Goal: Task Accomplishment & Management: Complete application form

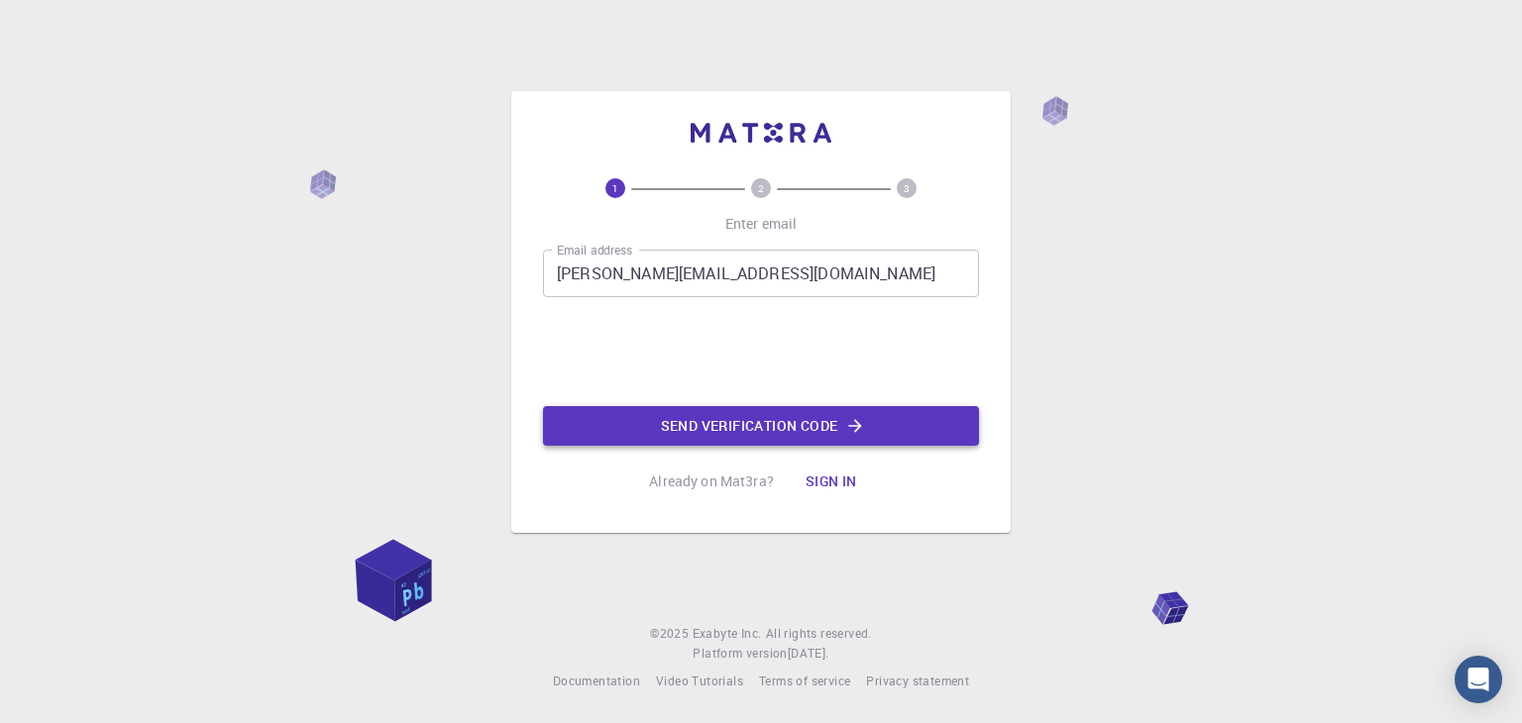
click at [729, 432] on button "Send verification code" at bounding box center [761, 426] width 436 height 40
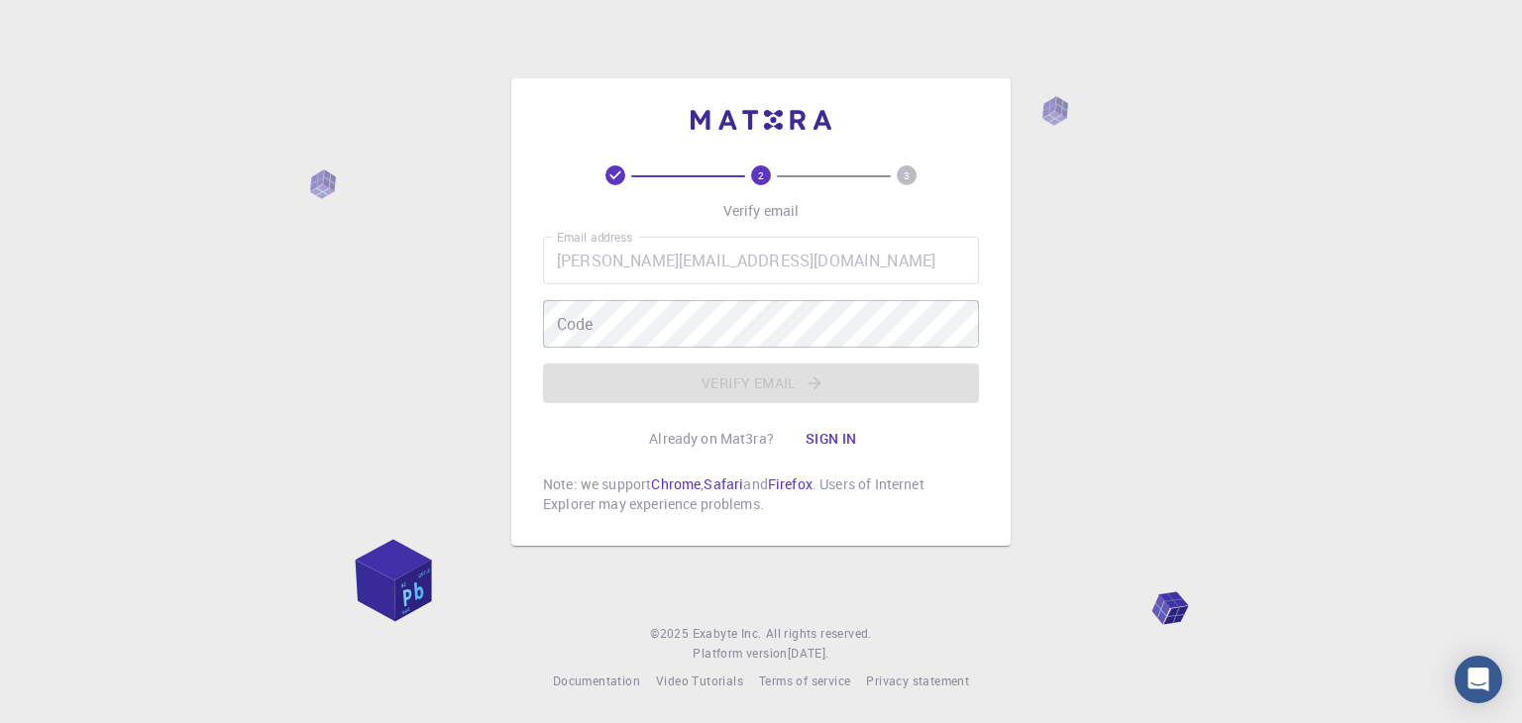
click at [722, 298] on div "Email address [PERSON_NAME][EMAIL_ADDRESS][DOMAIN_NAME] Email address Code Code…" at bounding box center [761, 320] width 436 height 166
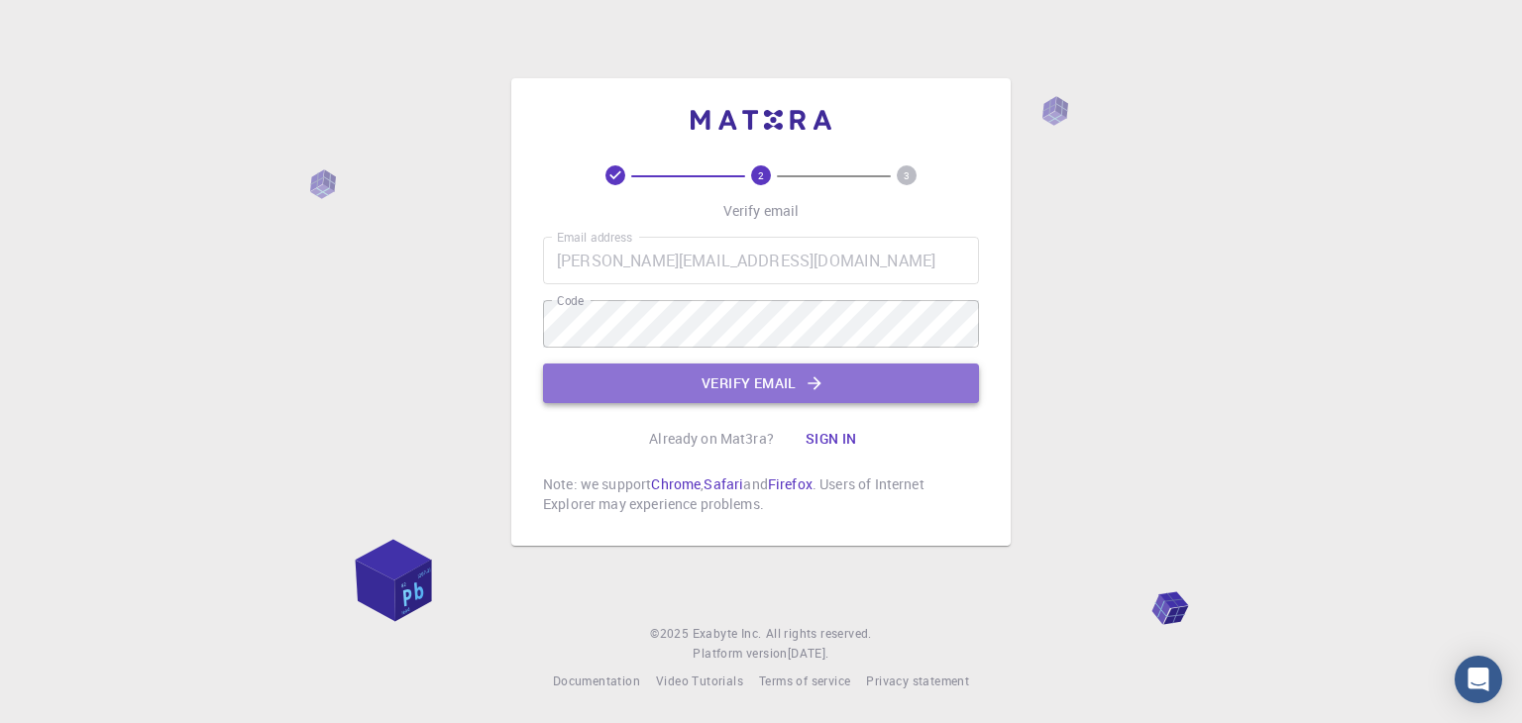
click at [725, 365] on button "Verify email" at bounding box center [761, 384] width 436 height 40
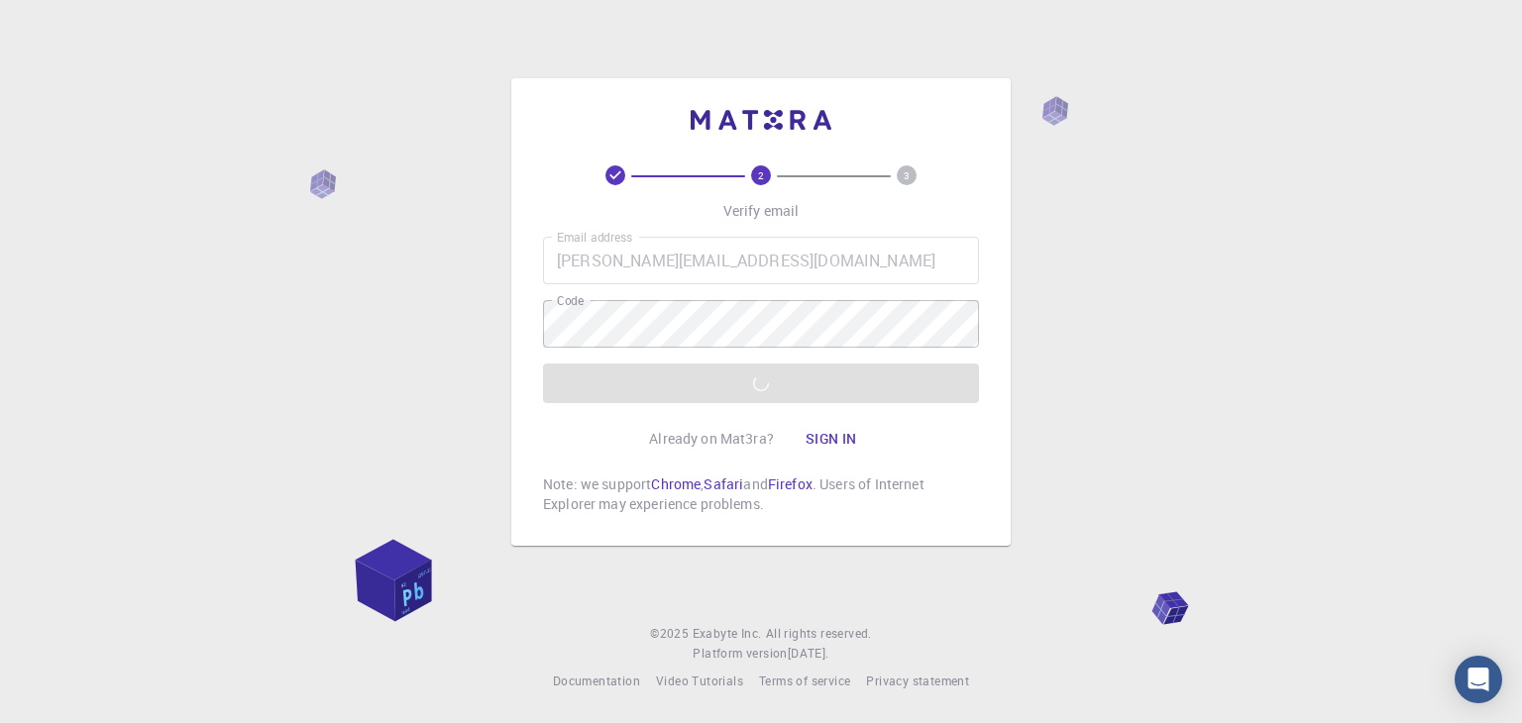
click at [504, 483] on div "2 3 Verify email Email address [PERSON_NAME][EMAIL_ADDRESS][DOMAIN_NAME] Email …" at bounding box center [761, 361] width 1522 height 723
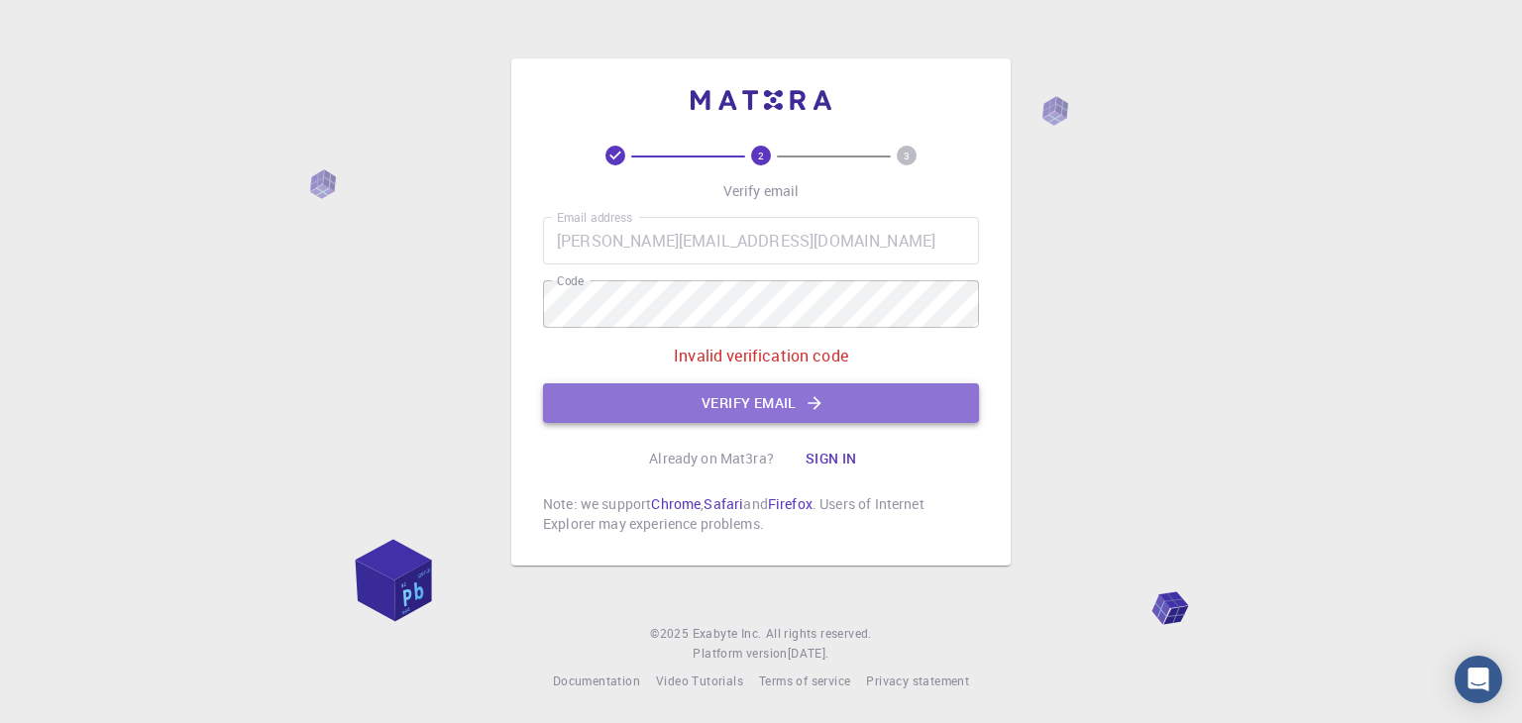
click at [729, 405] on button "Verify email" at bounding box center [761, 403] width 436 height 40
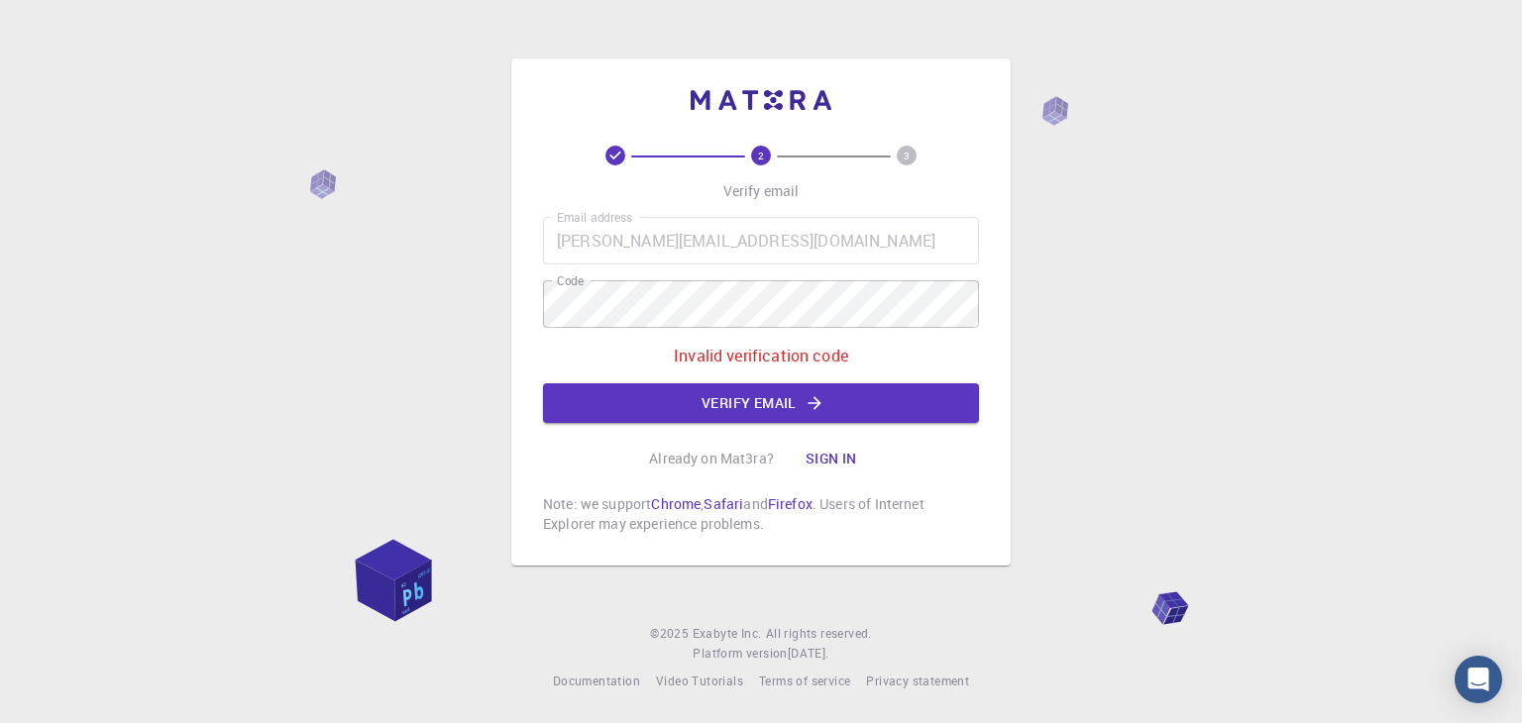
click at [712, 424] on div "2 3 Verify email Email address [PERSON_NAME][EMAIL_ADDRESS][DOMAIN_NAME] Email …" at bounding box center [761, 340] width 436 height 388
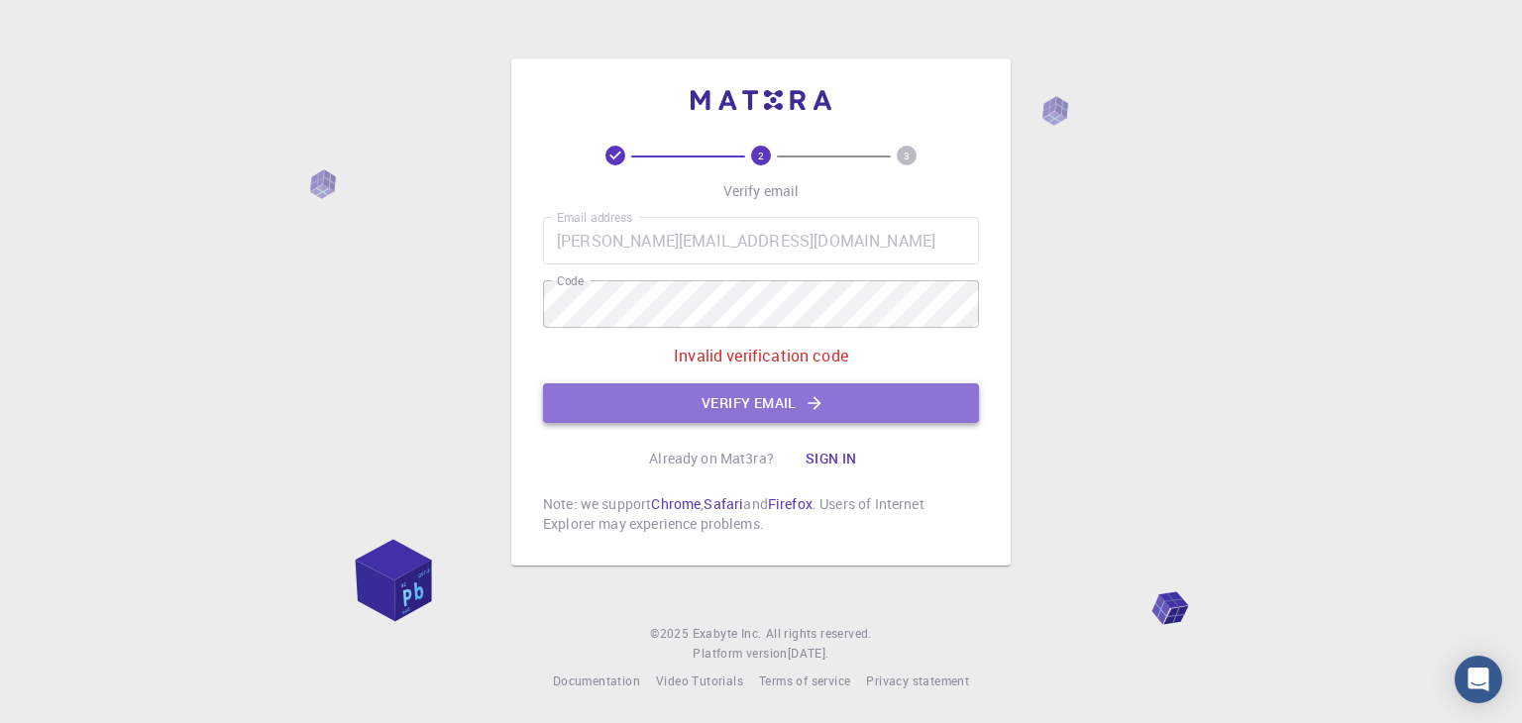
click at [711, 410] on button "Verify email" at bounding box center [761, 403] width 436 height 40
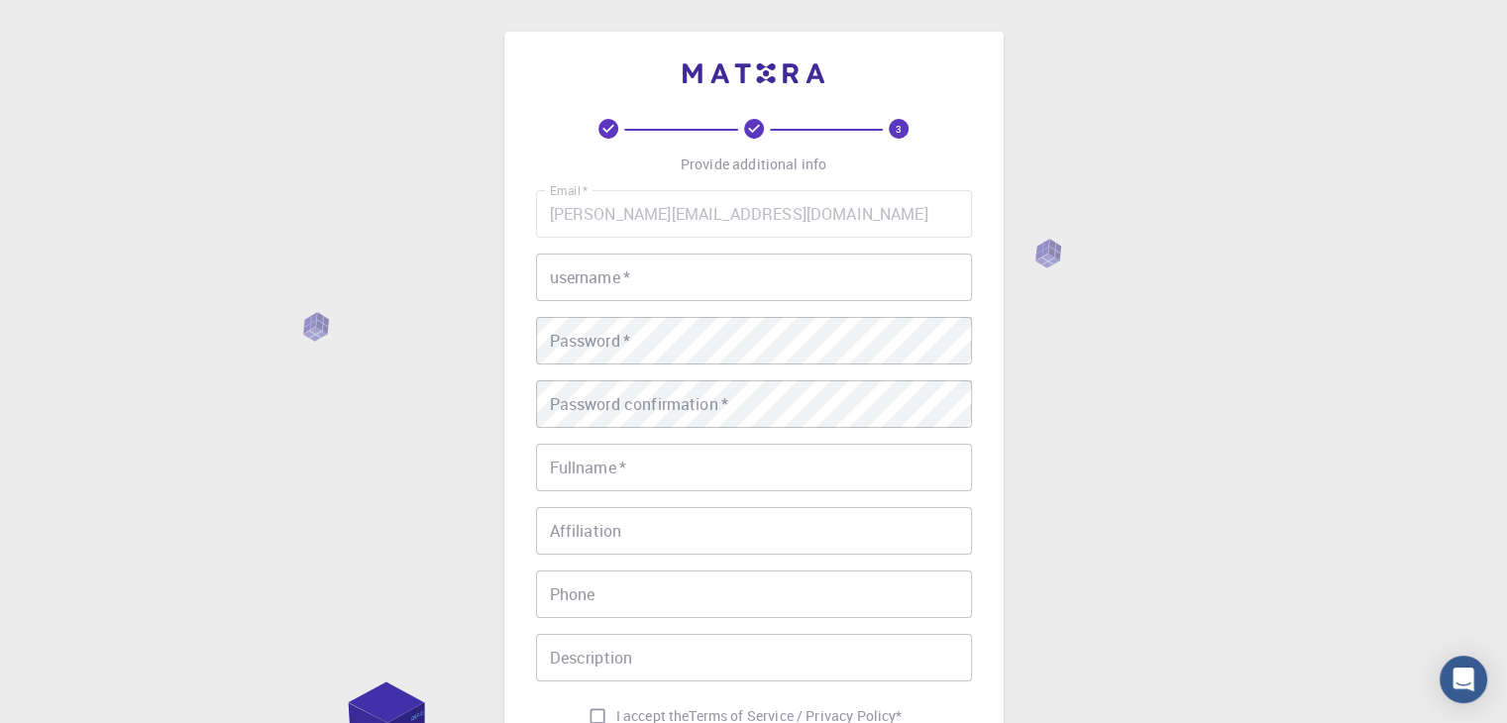
click at [361, 452] on div "3 Provide additional info Email   * [PERSON_NAME][EMAIL_ADDRESS][DOMAIN_NAME] E…" at bounding box center [753, 504] width 1507 height 1009
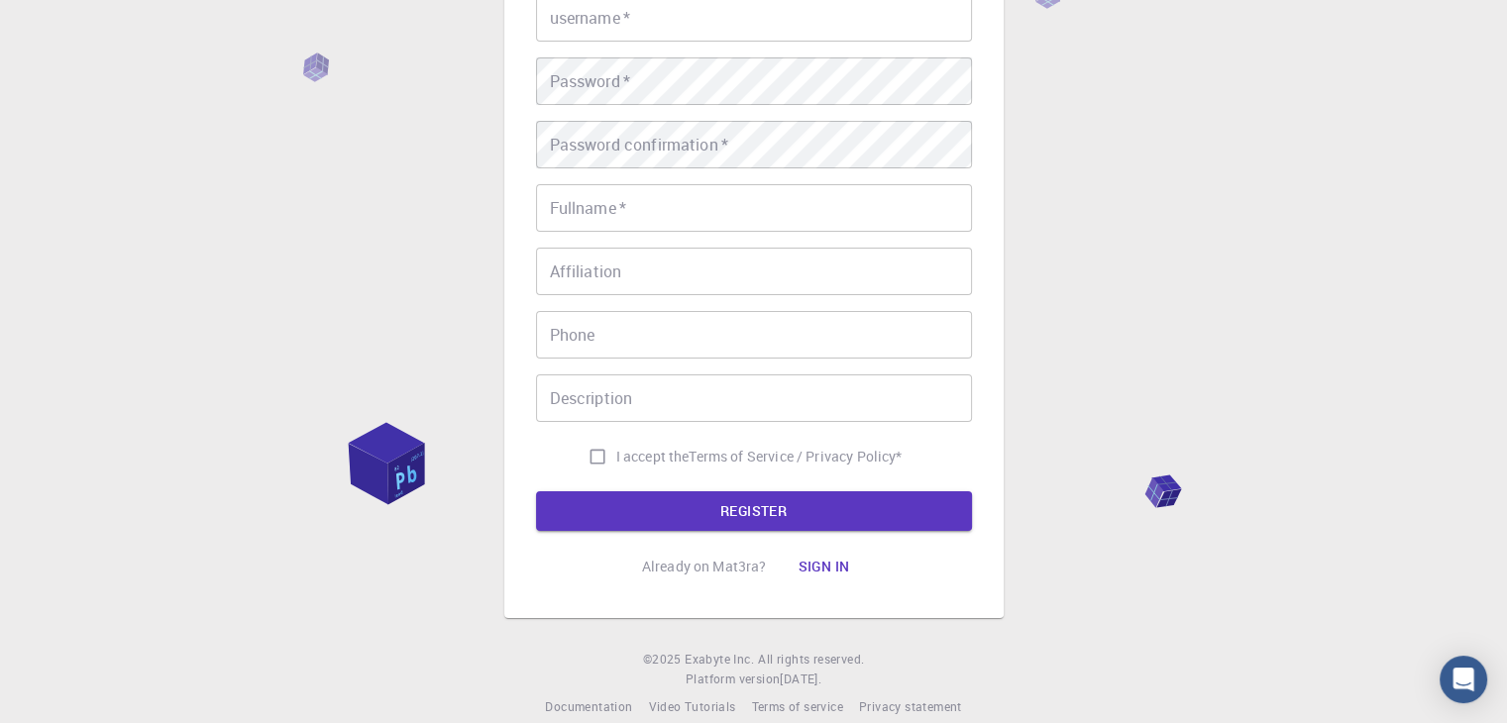
scroll to position [277, 0]
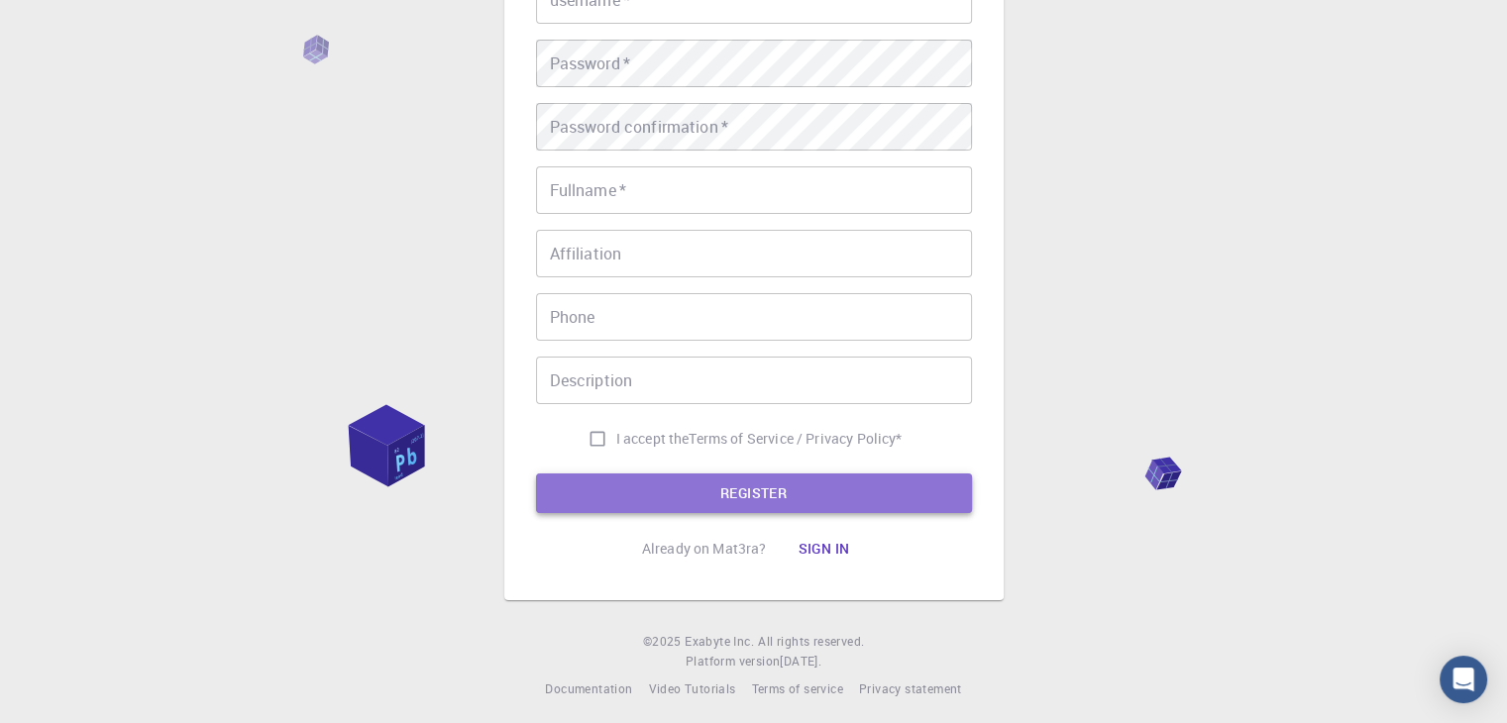
click at [829, 483] on button "REGISTER" at bounding box center [754, 494] width 436 height 40
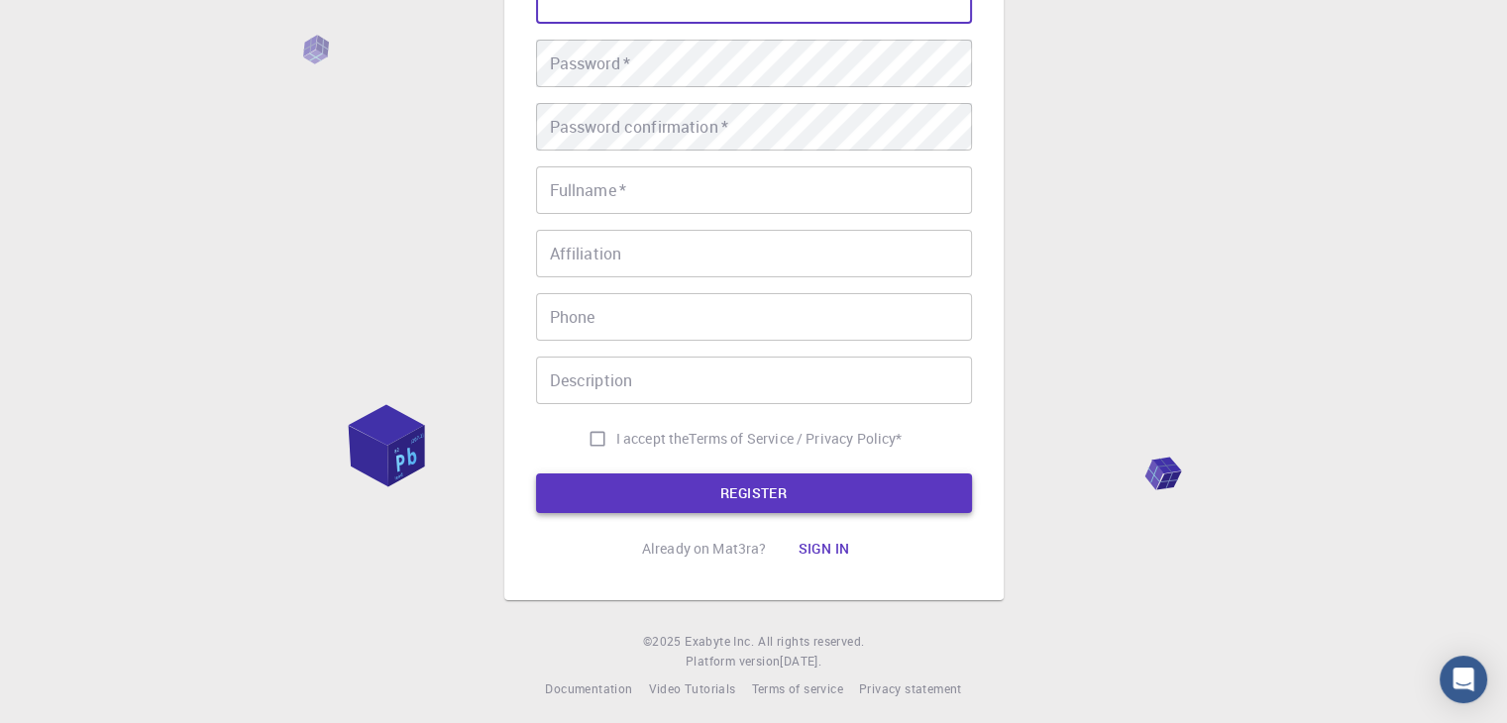
scroll to position [254, 0]
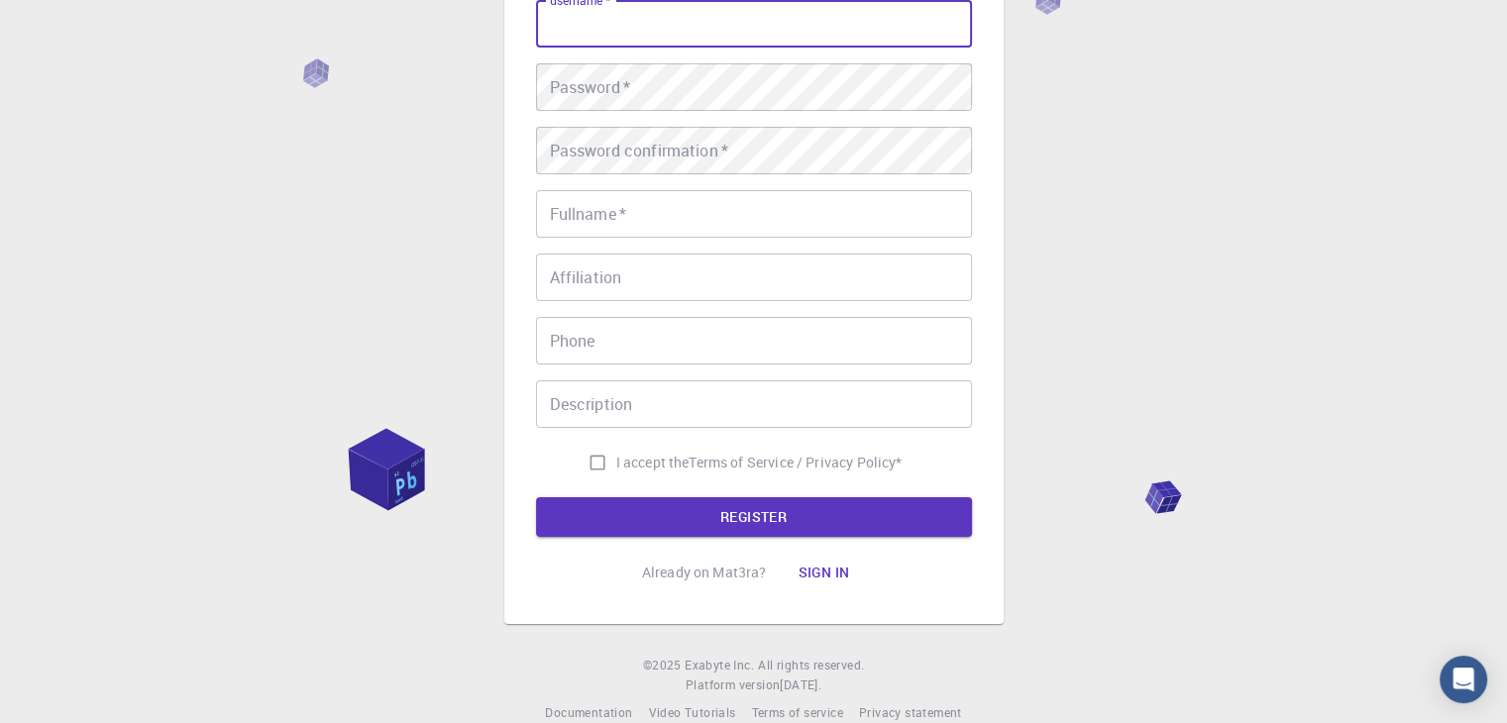
click at [610, 21] on input "username   *" at bounding box center [754, 24] width 436 height 48
click at [606, 30] on input "username   *" at bounding box center [754, 24] width 436 height 48
type input "h"
type input "HAS"
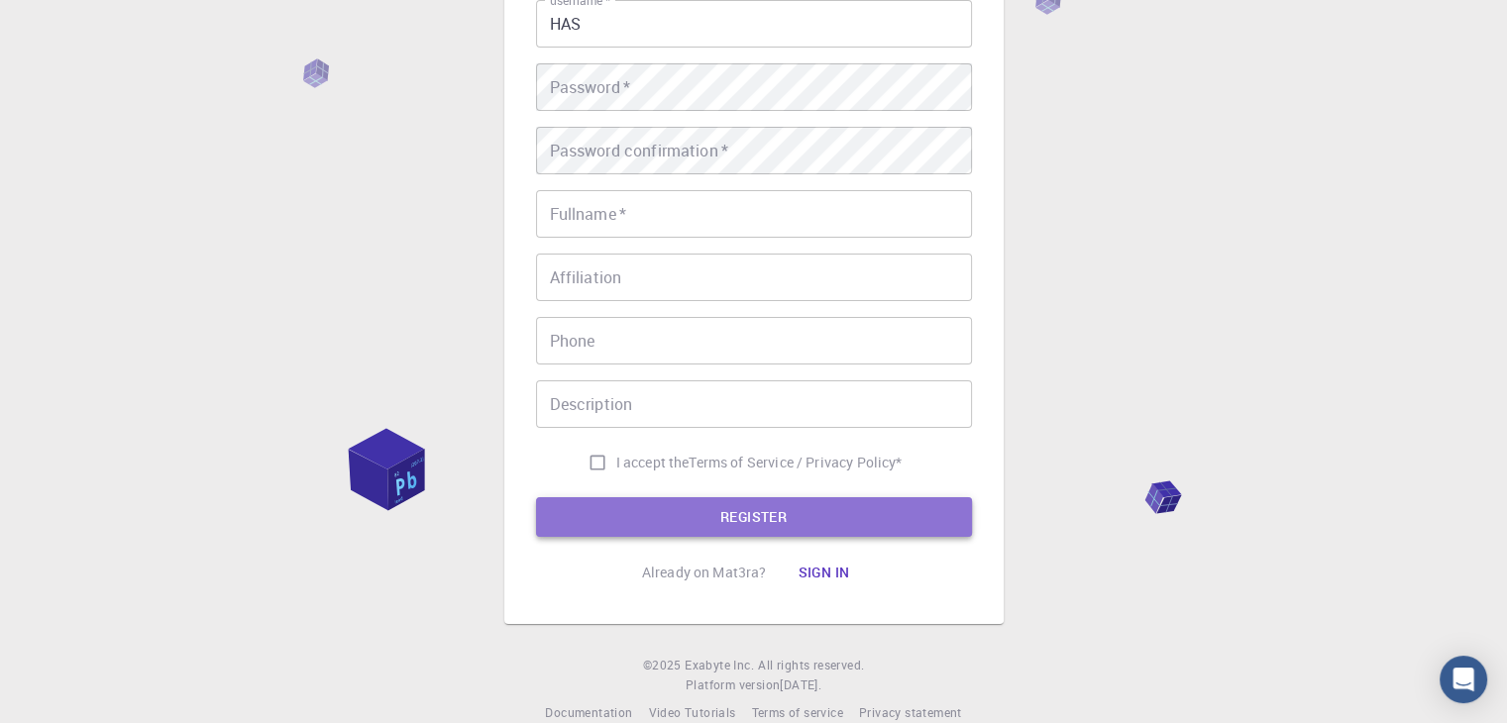
click at [633, 520] on button "REGISTER" at bounding box center [754, 517] width 436 height 40
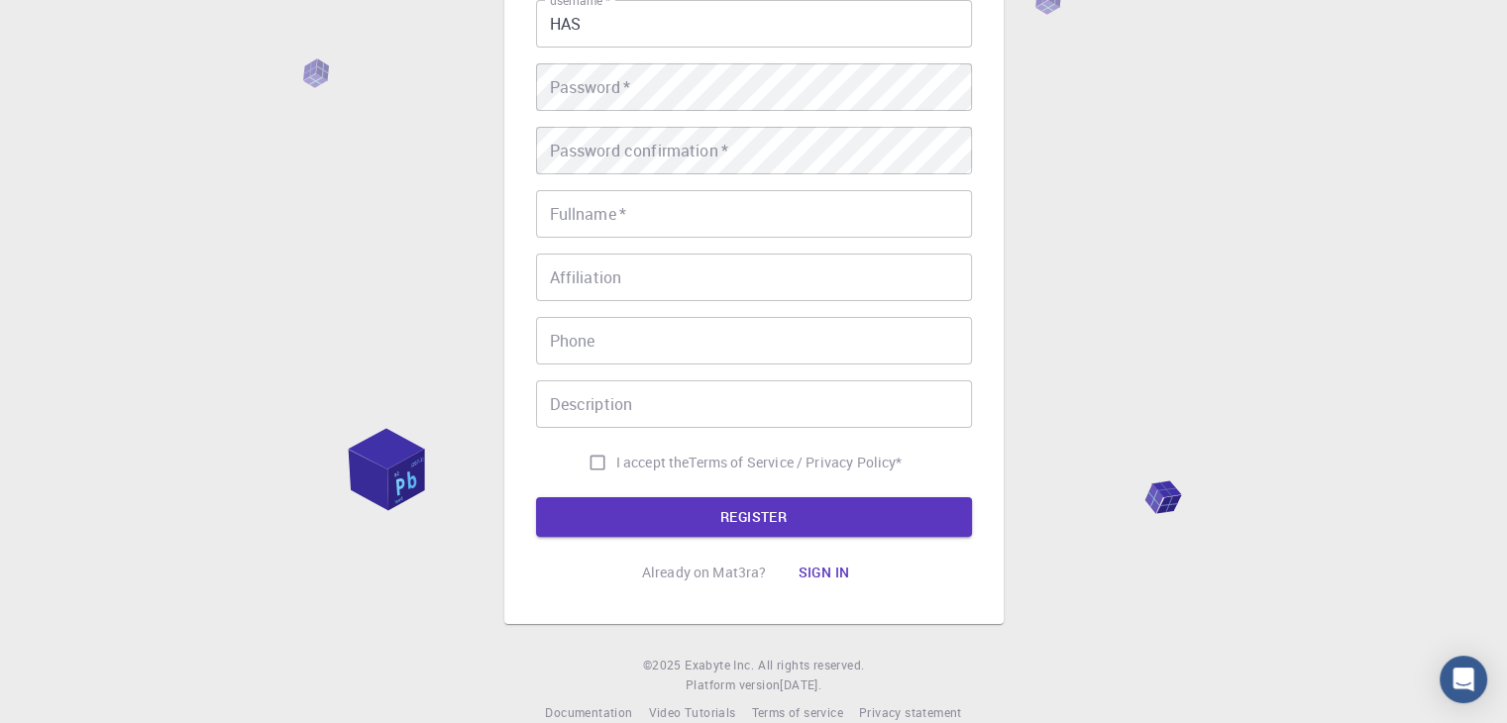
click at [380, 197] on div "3 Provide additional info Email   * [PERSON_NAME][EMAIL_ADDRESS][DOMAIN_NAME] E…" at bounding box center [753, 250] width 1507 height 1009
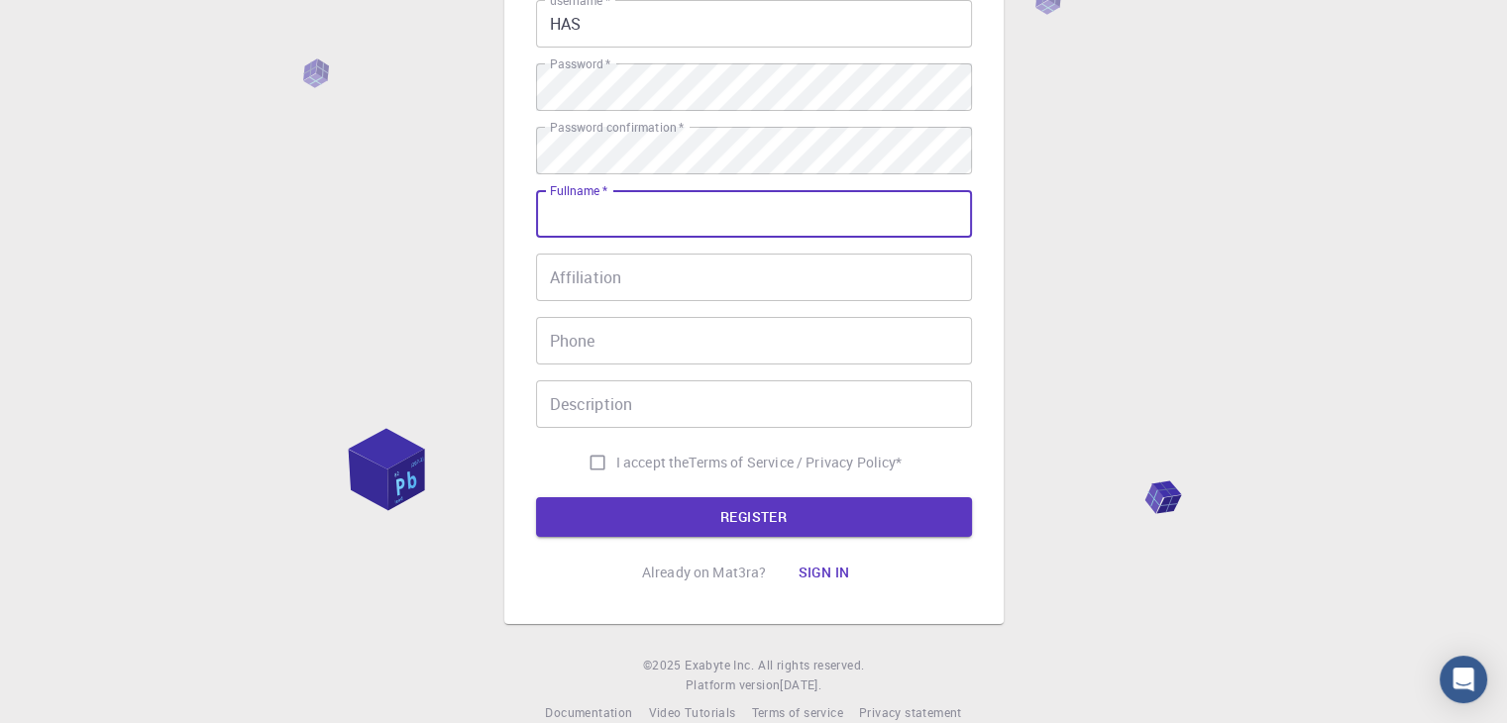
click at [618, 226] on input "Fullname   *" at bounding box center [754, 214] width 436 height 48
type input "Institute of Chemical Physics NAS RA"
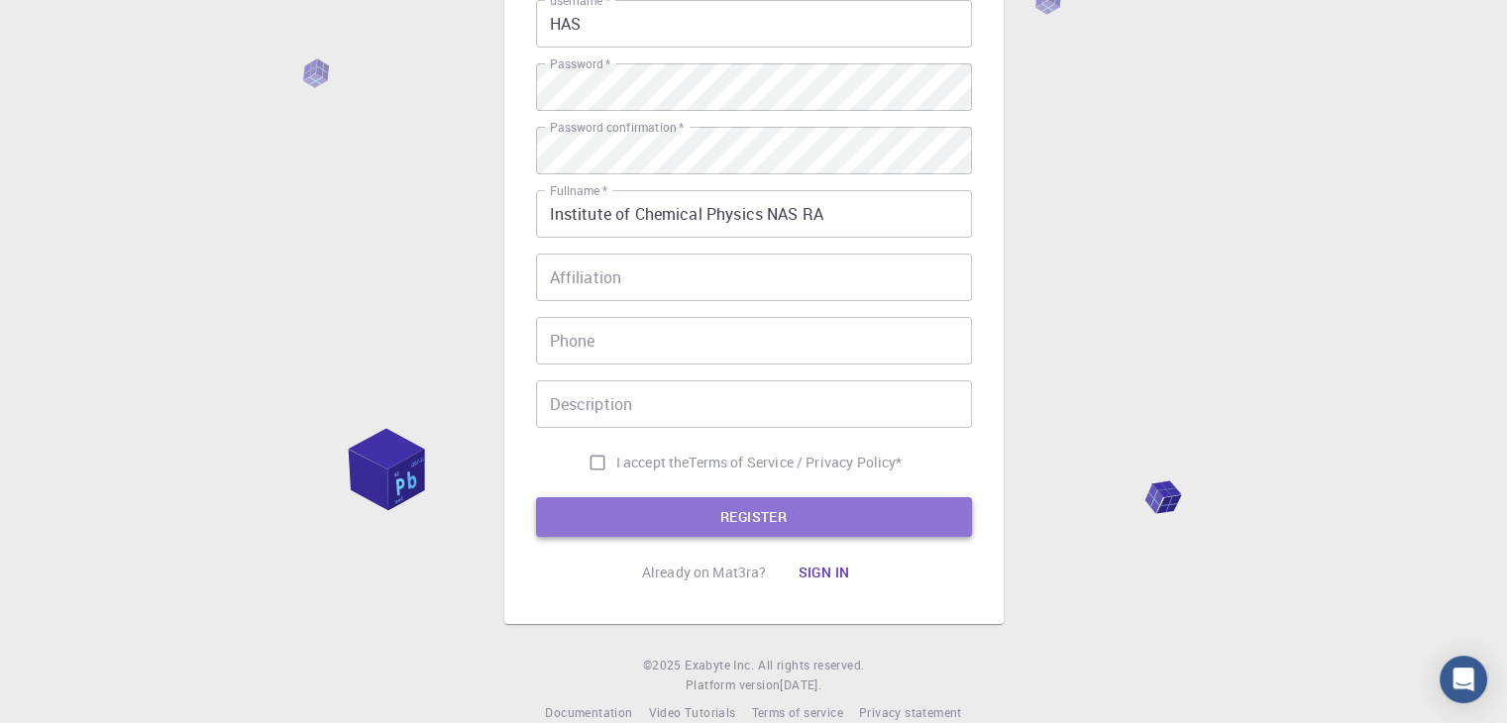
click at [595, 512] on button "REGISTER" at bounding box center [754, 517] width 436 height 40
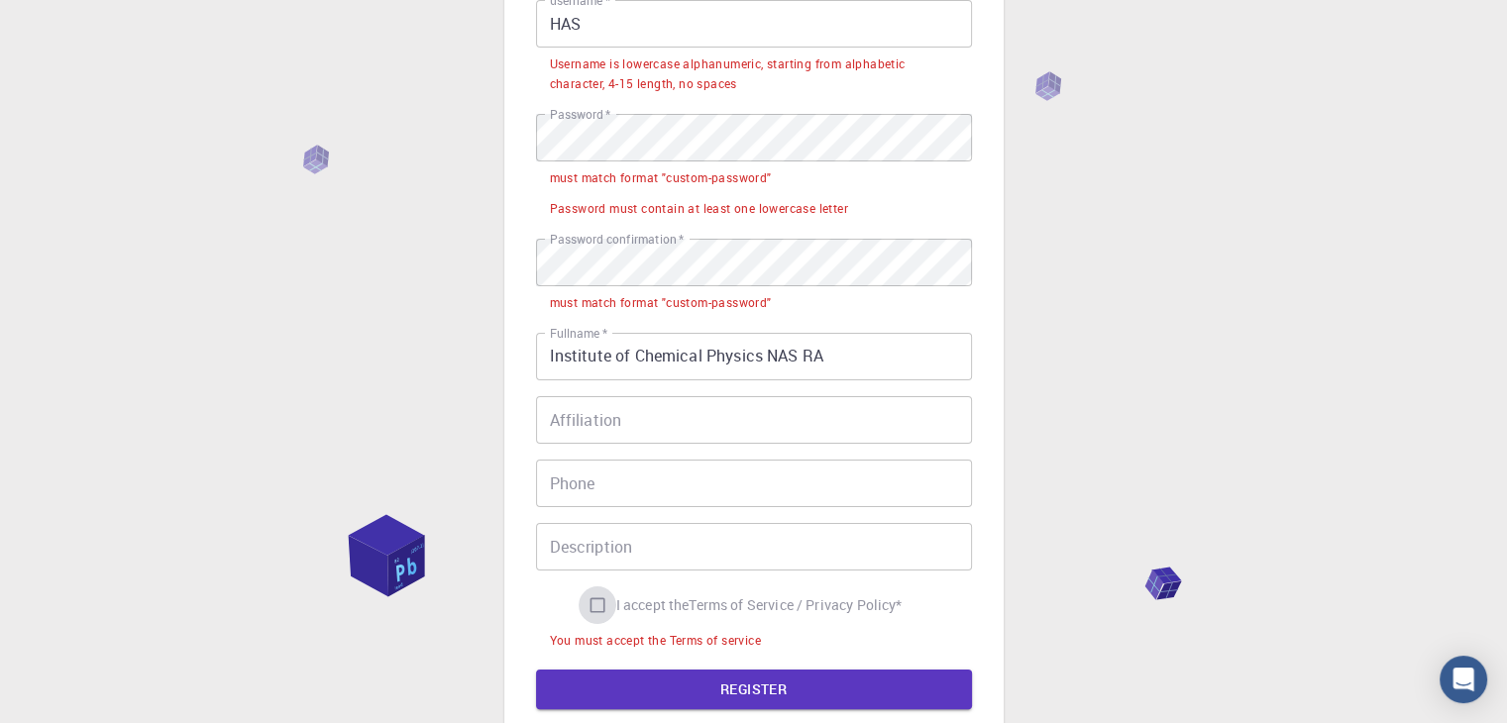
click at [592, 603] on input "I accept the Terms of Service / Privacy Policy *" at bounding box center [598, 606] width 38 height 38
checkbox input "true"
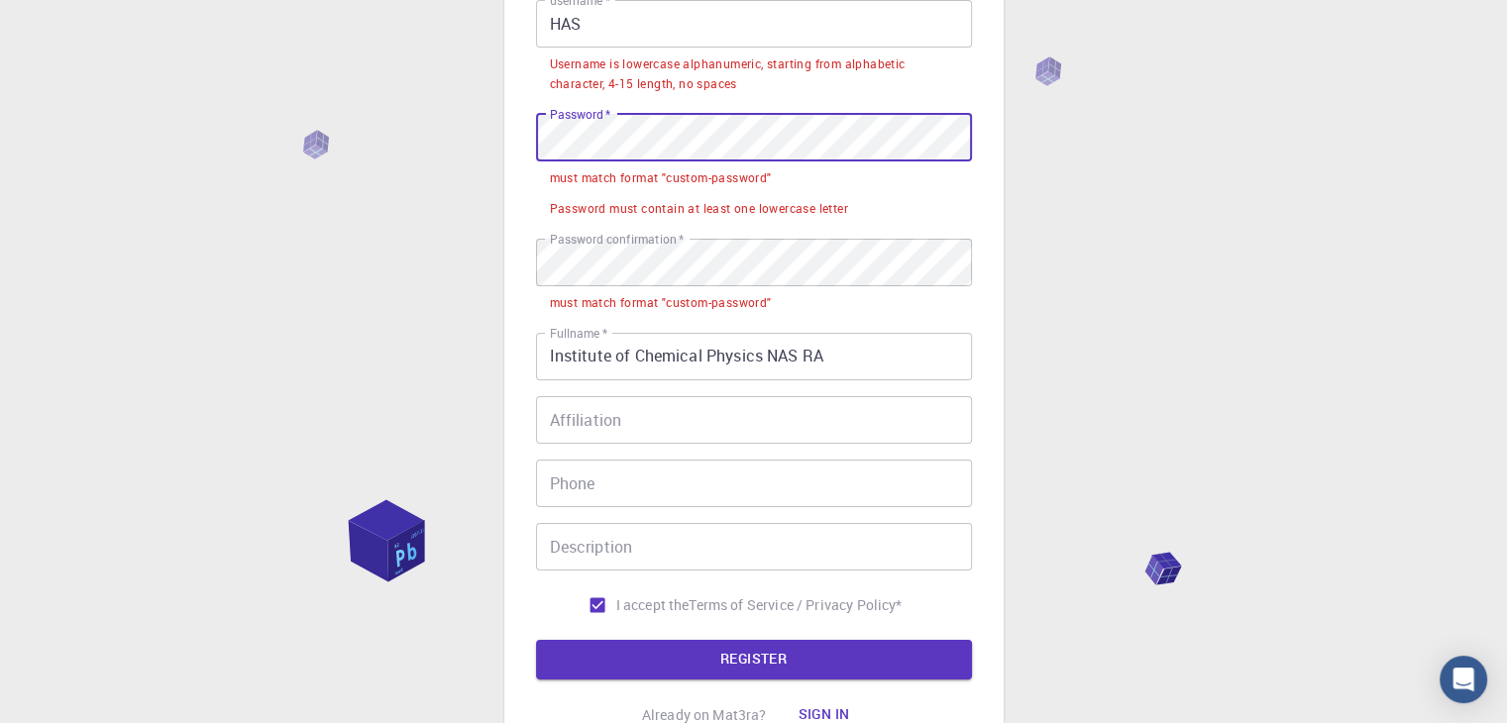
click at [515, 100] on div "3 Provide additional info Email   * [PERSON_NAME][EMAIL_ADDRESS][DOMAIN_NAME] E…" at bounding box center [753, 272] width 499 height 989
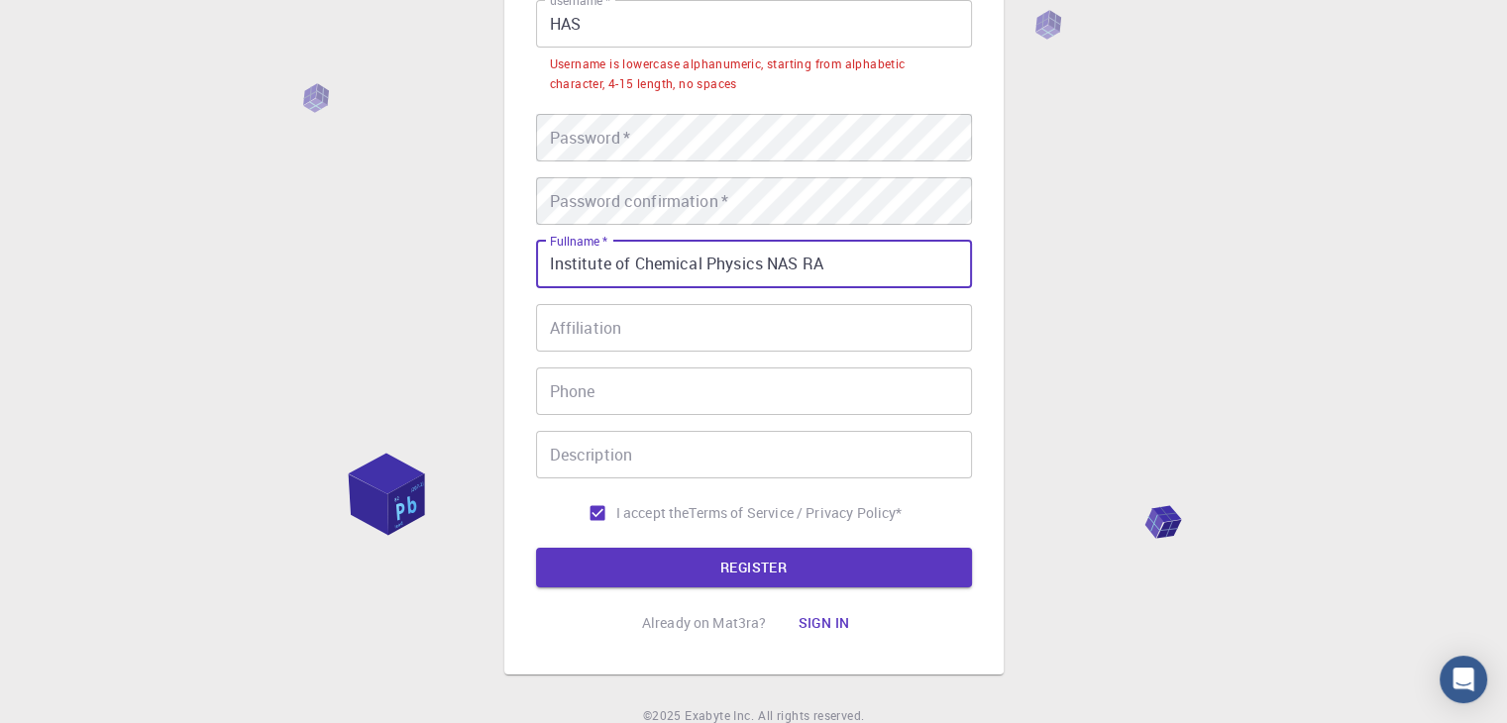
click at [571, 270] on input "Institute of Chemical Physics NAS RA" at bounding box center [754, 265] width 436 height 48
type input "Institute of Chemical Physics NAS RA"
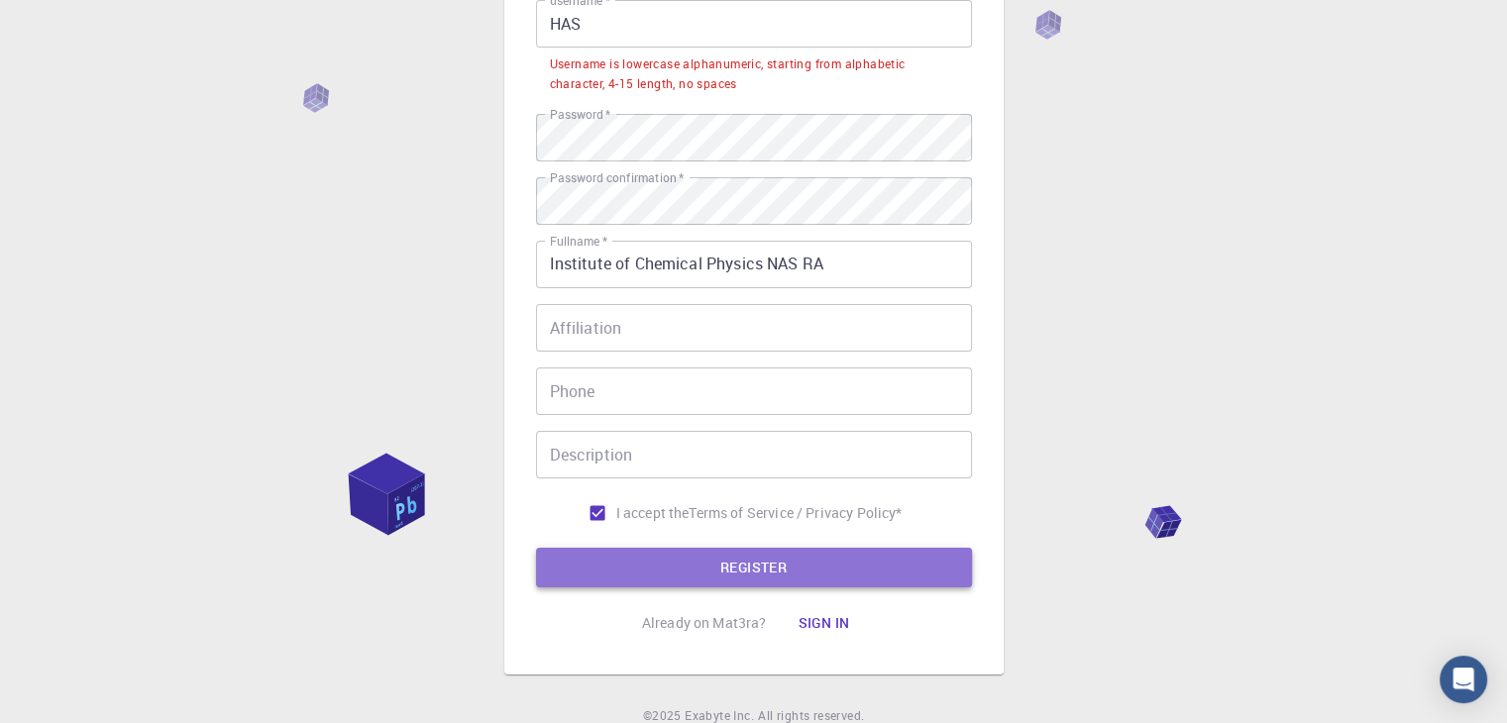
click at [576, 559] on button "REGISTER" at bounding box center [754, 568] width 436 height 40
click at [721, 583] on button "REGISTER" at bounding box center [754, 568] width 436 height 40
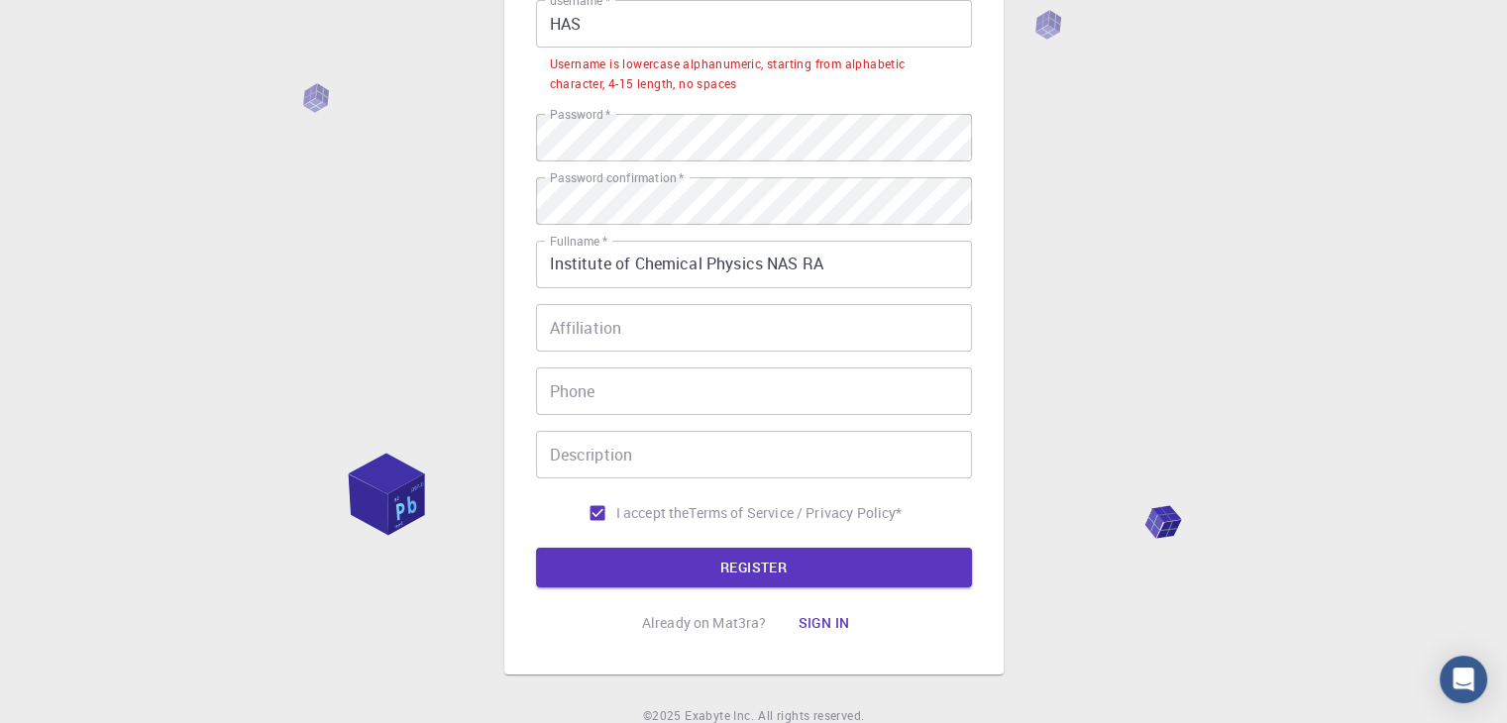
click at [598, 509] on input "I accept the Terms of Service / Privacy Policy *" at bounding box center [598, 513] width 38 height 38
checkbox input "true"
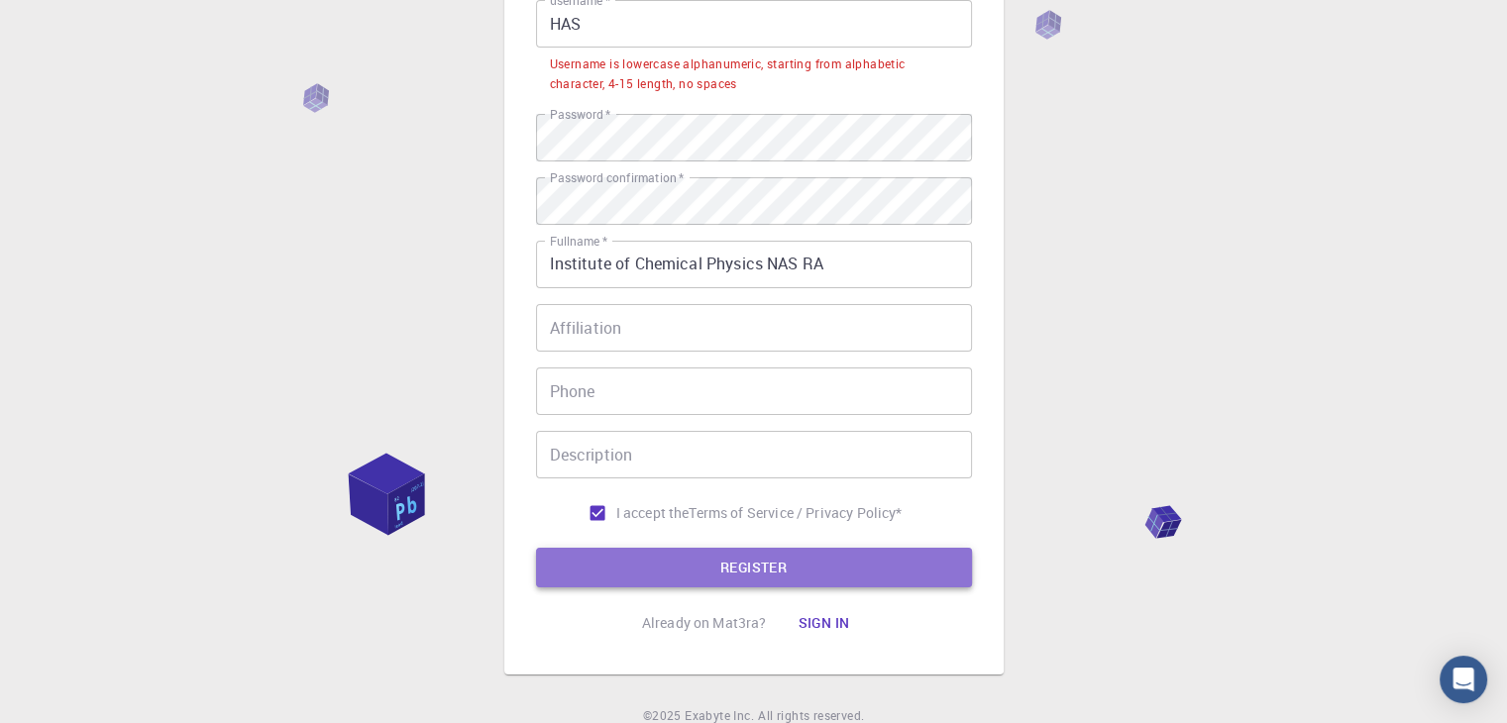
click at [803, 568] on button "REGISTER" at bounding box center [754, 568] width 436 height 40
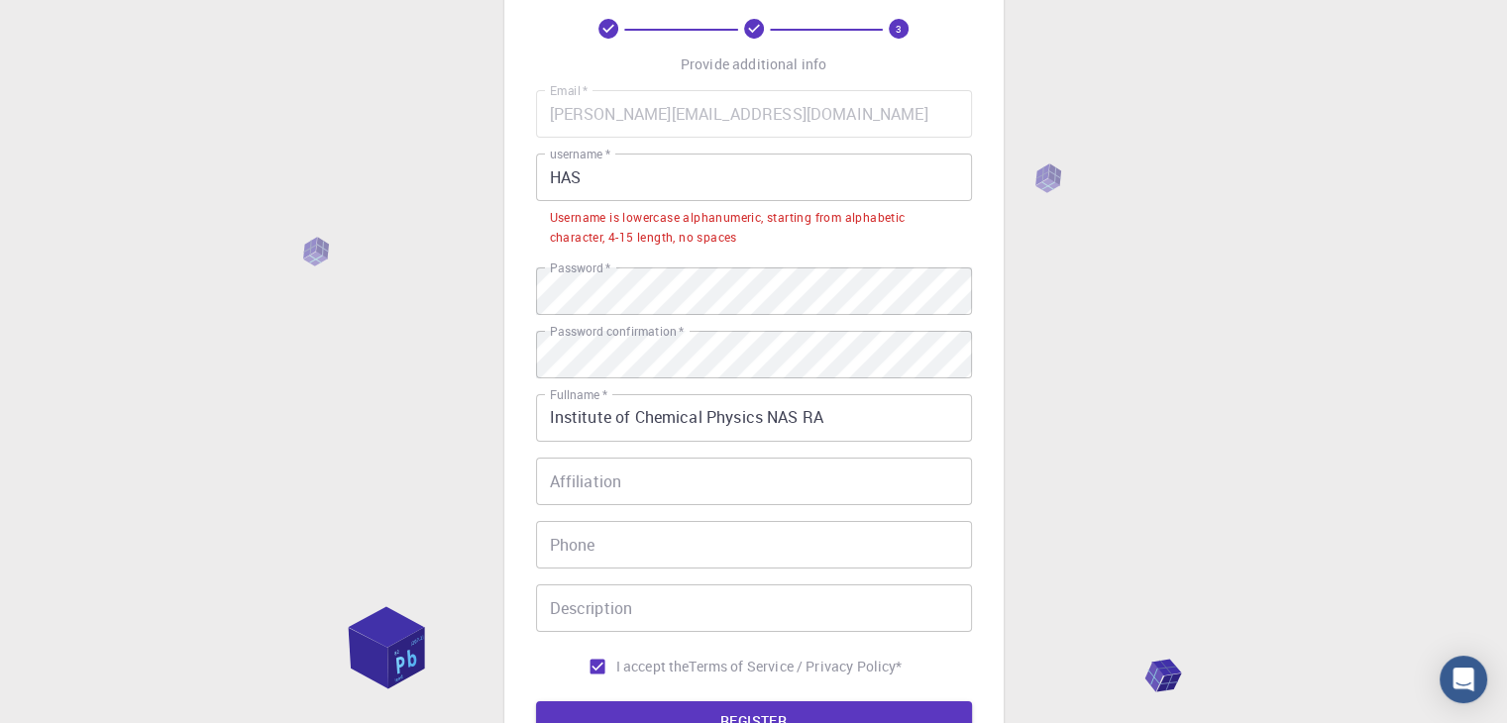
scroll to position [83, 0]
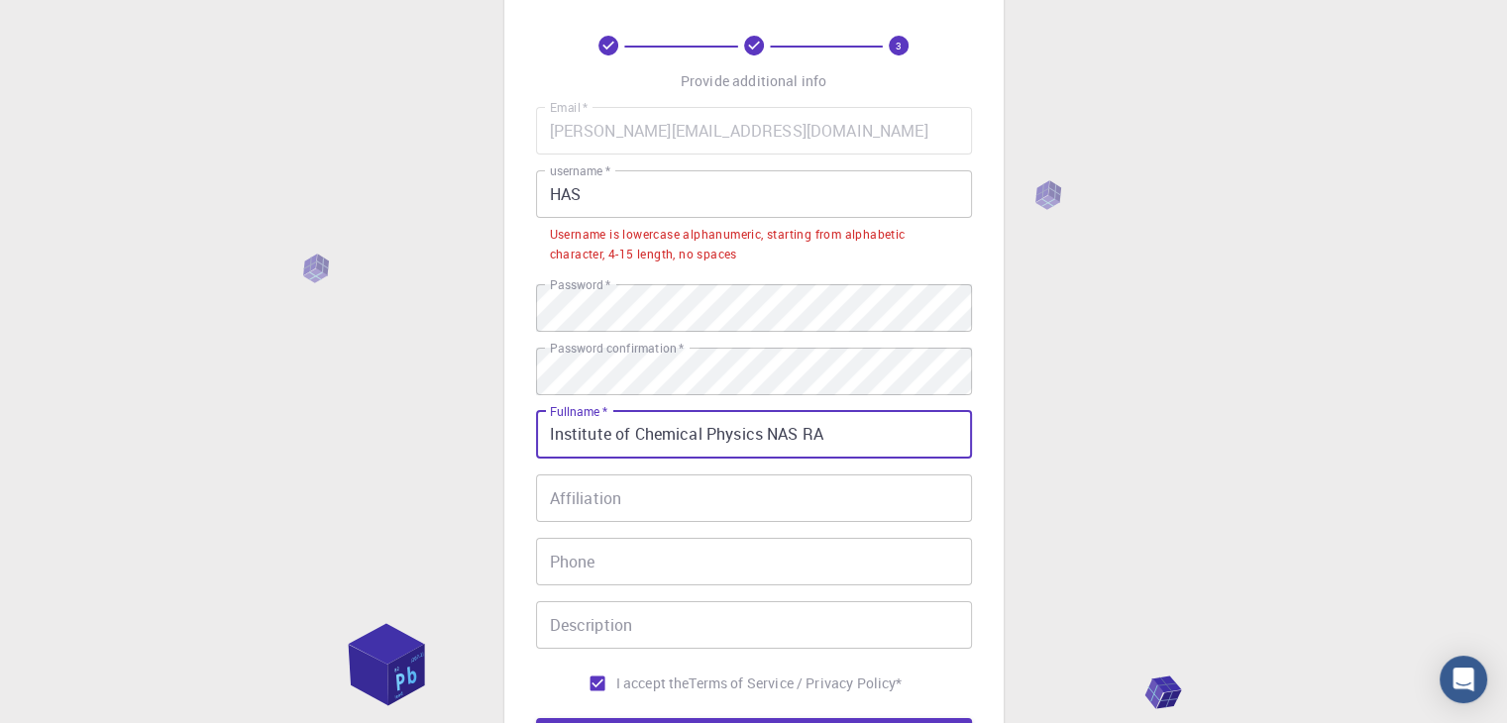
click at [592, 441] on input "Institute of Chemical Physics NAS RA" at bounding box center [754, 435] width 436 height 48
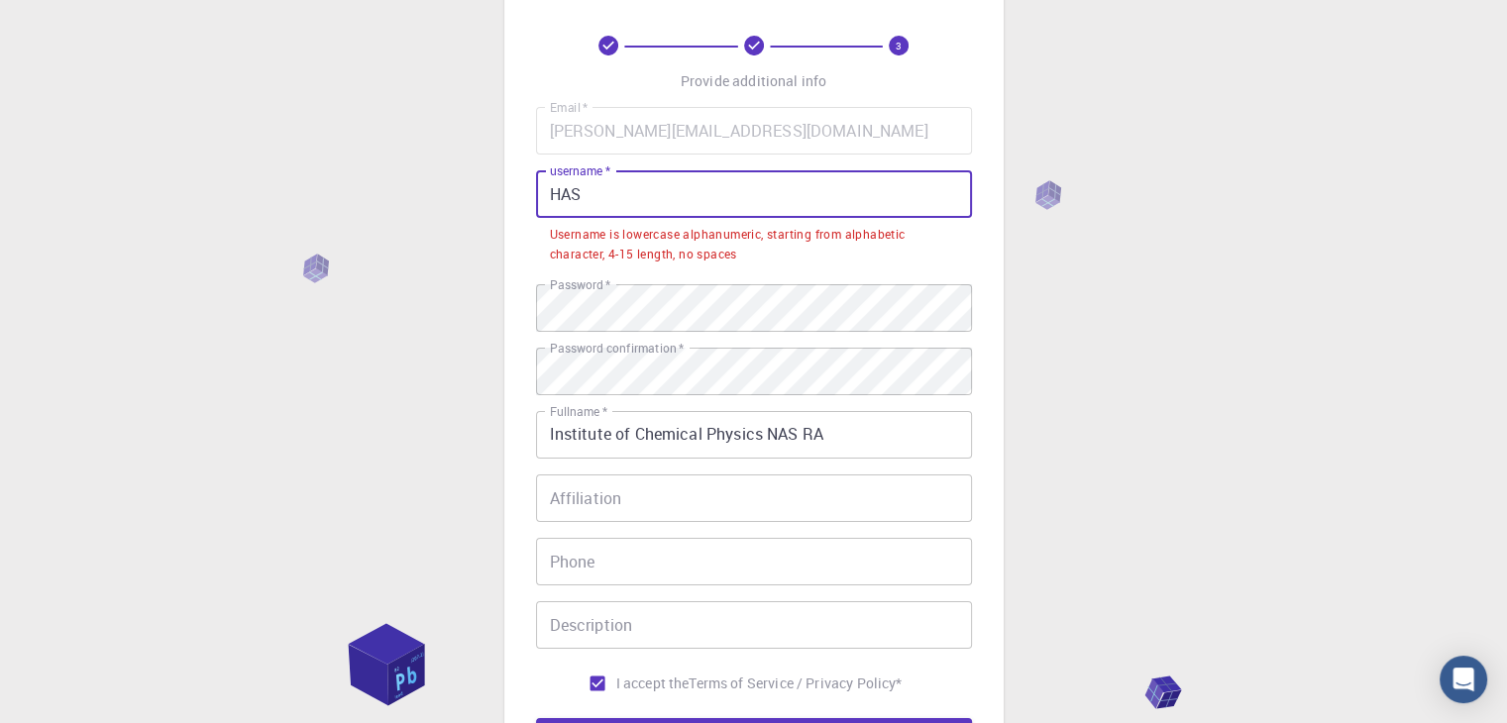
click at [590, 194] on input "HAS" at bounding box center [754, 194] width 436 height 48
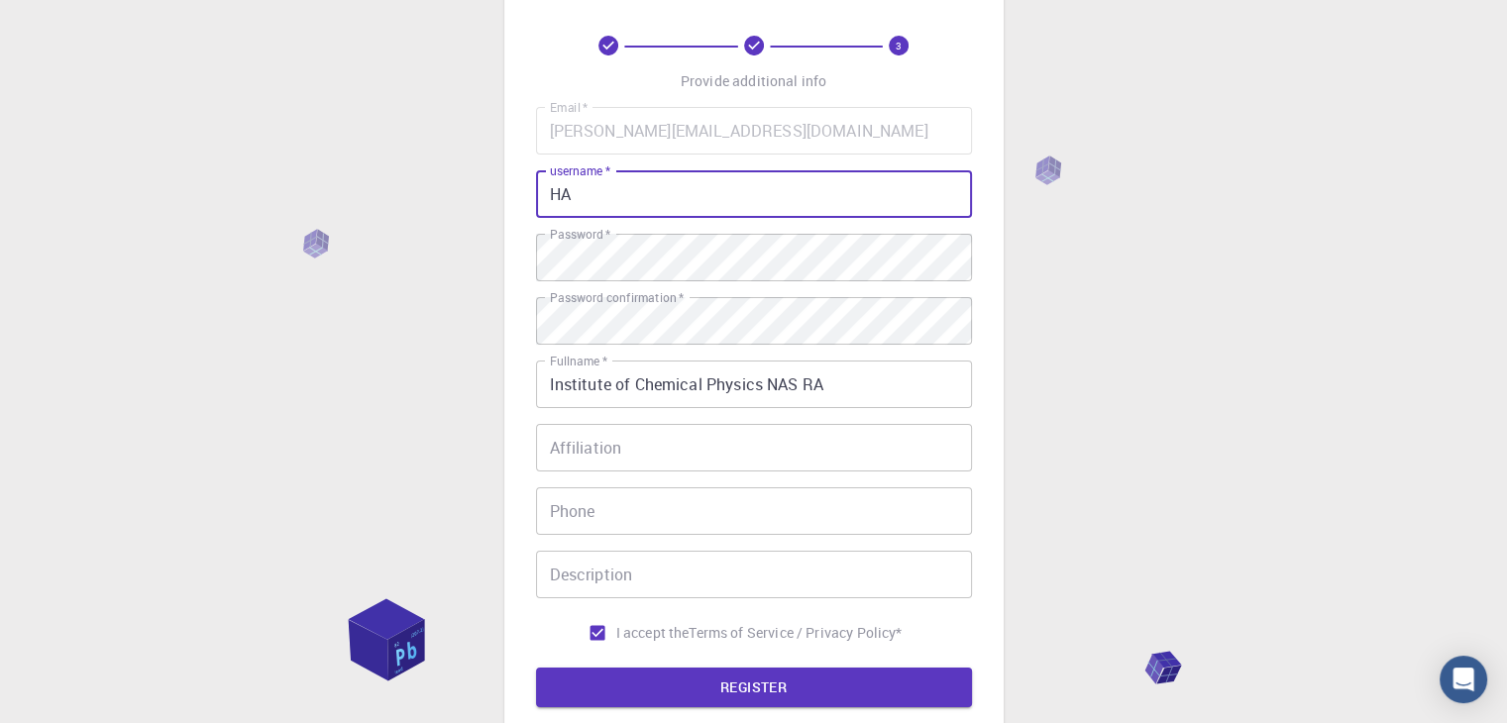
type input "H"
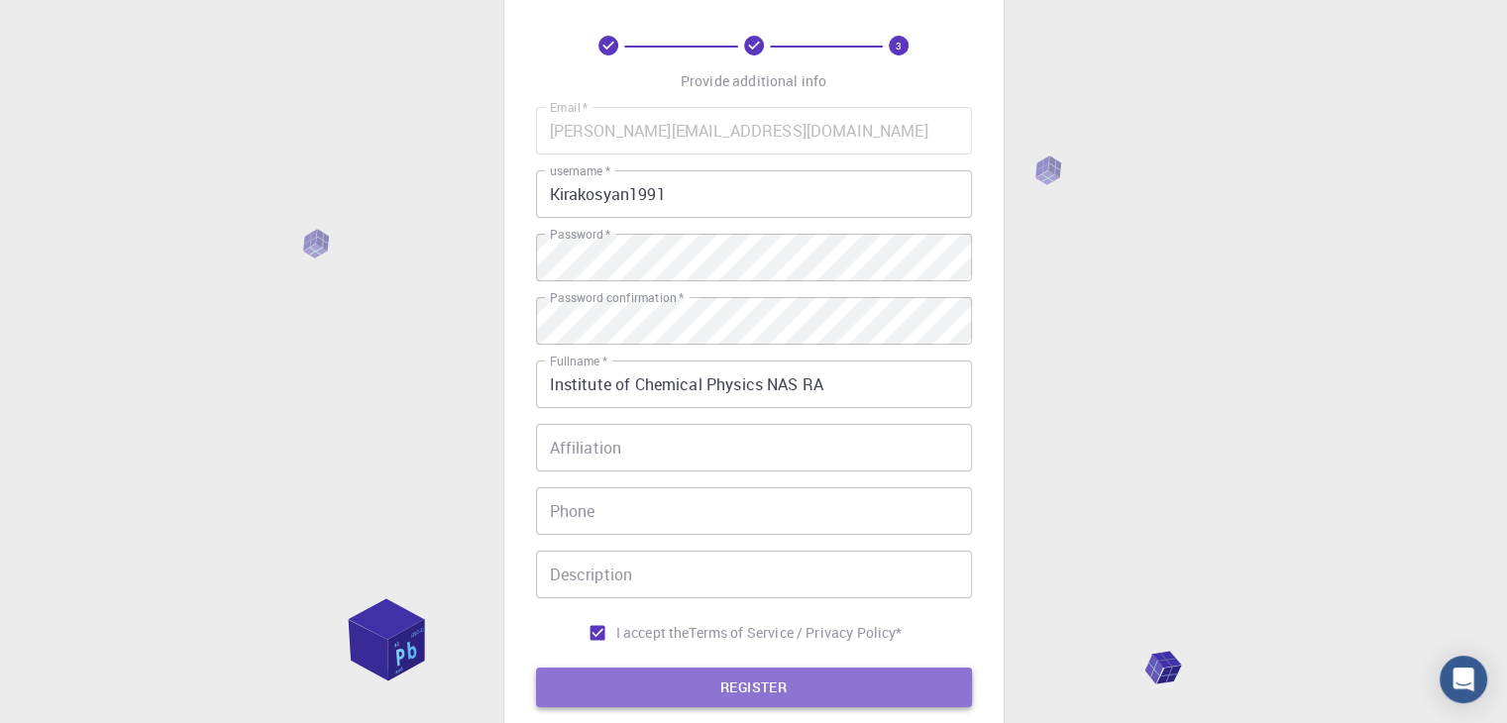
click at [708, 684] on button "REGISTER" at bounding box center [754, 688] width 436 height 40
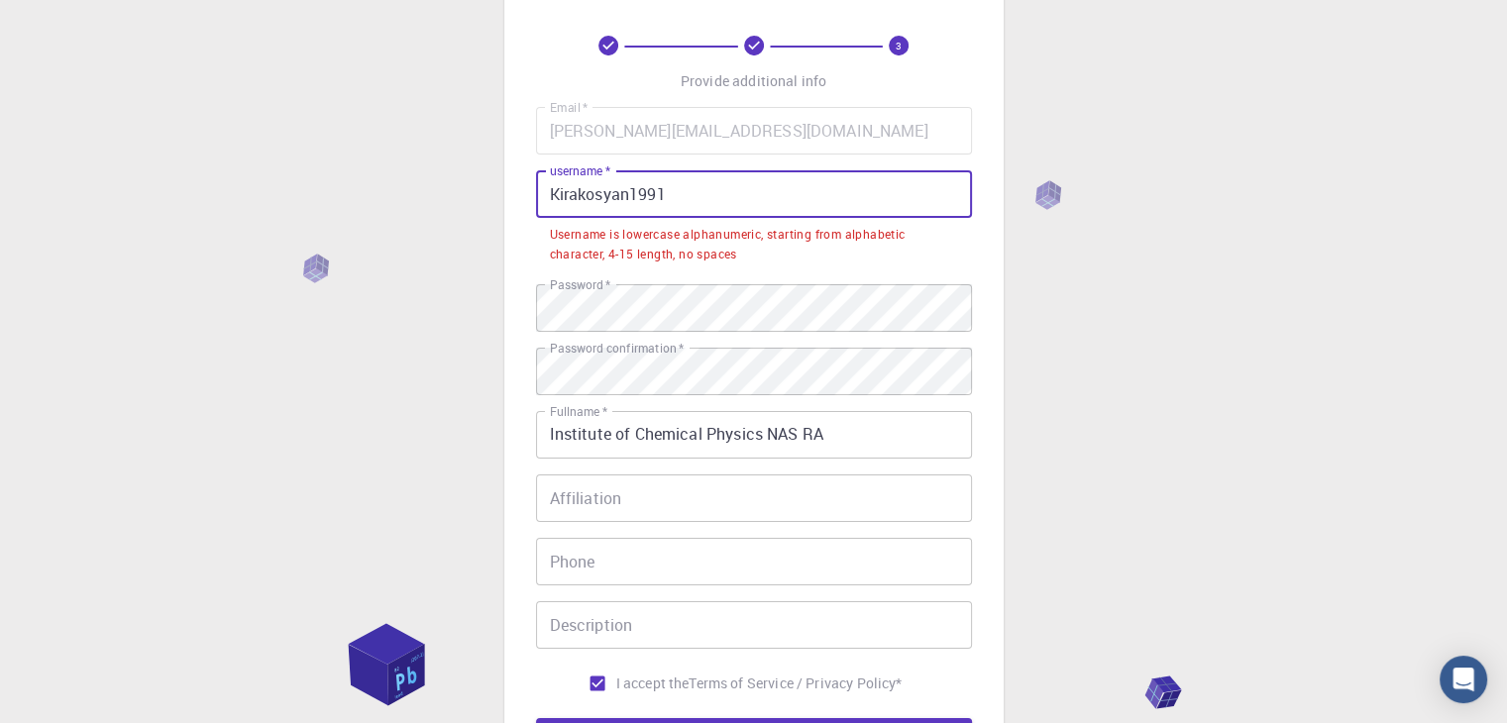
click at [701, 215] on input "Kirakosyan1991" at bounding box center [754, 194] width 436 height 48
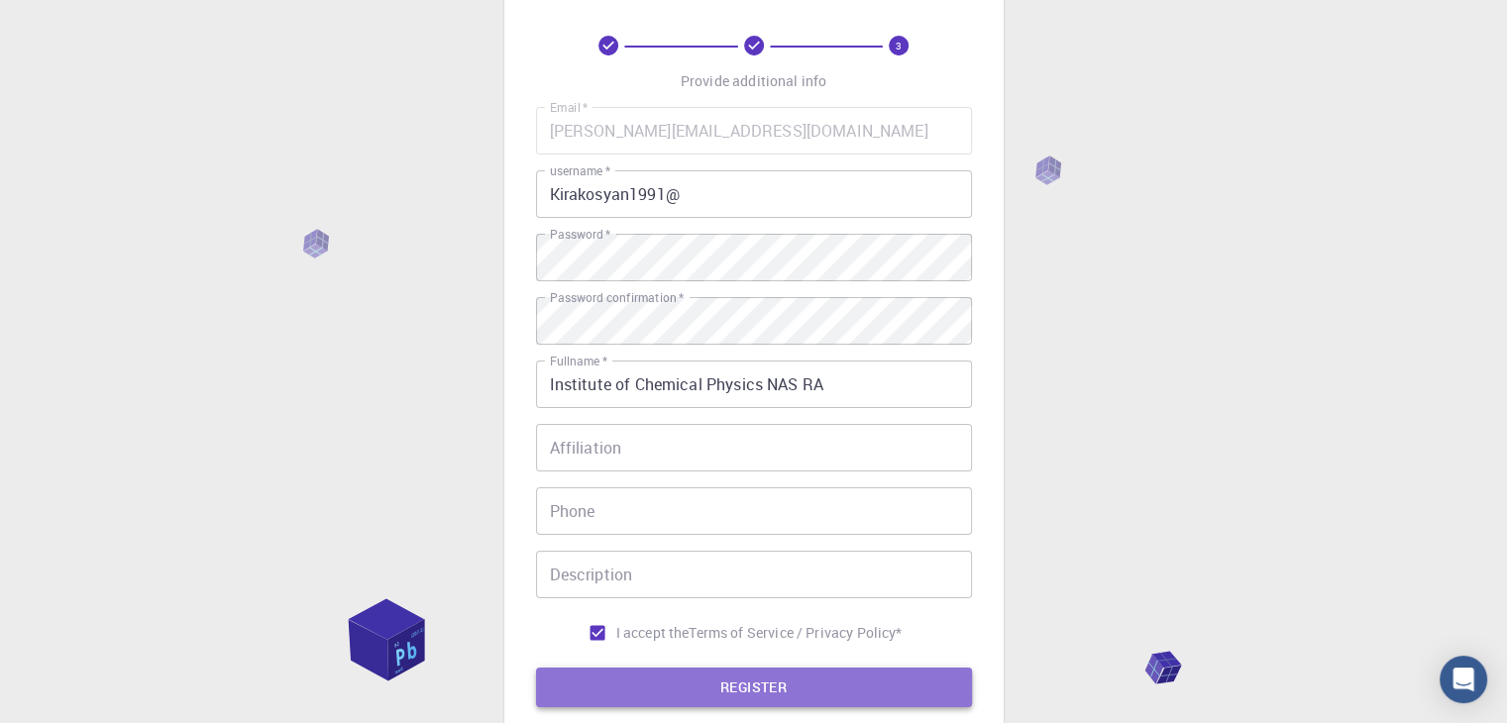
click at [594, 682] on button "REGISTER" at bounding box center [754, 688] width 436 height 40
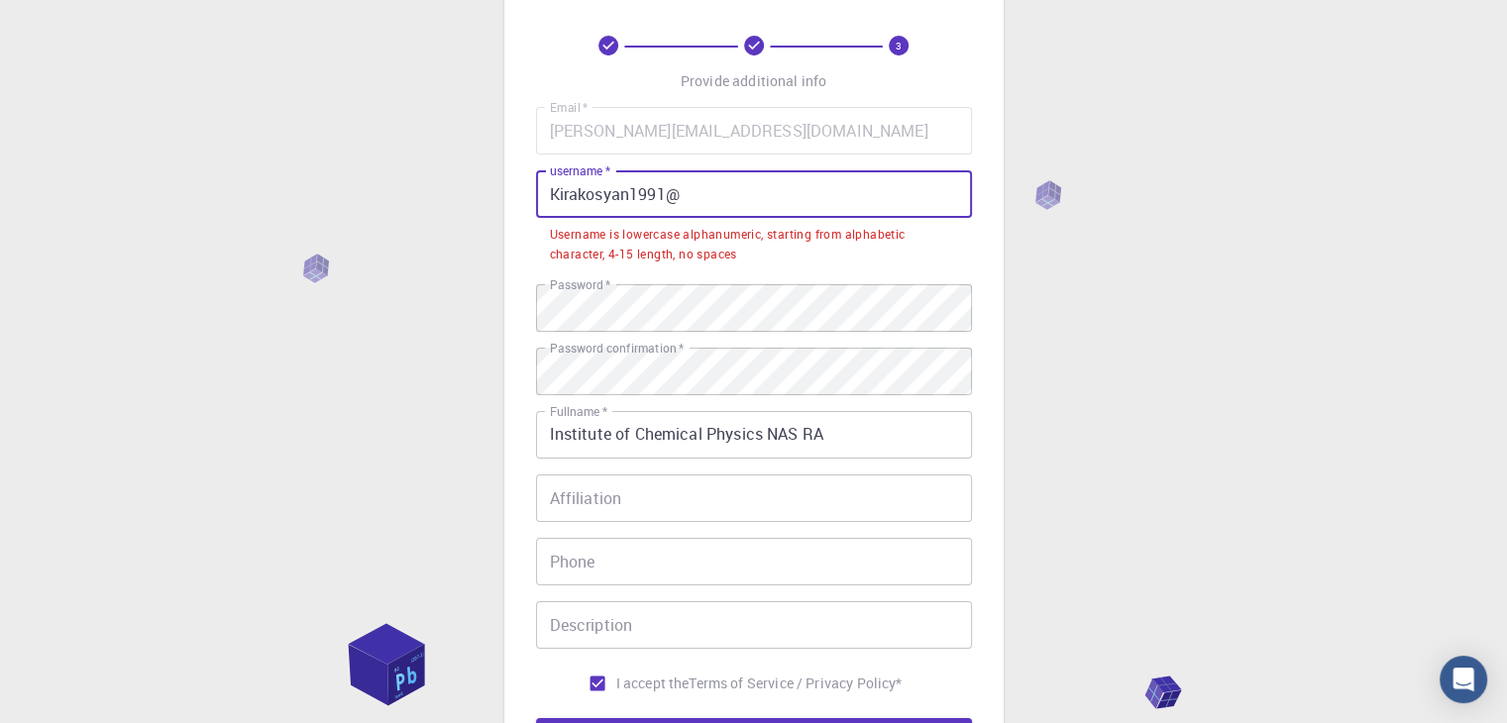
click at [556, 196] on input "Kirakosyan1991@" at bounding box center [754, 194] width 436 height 48
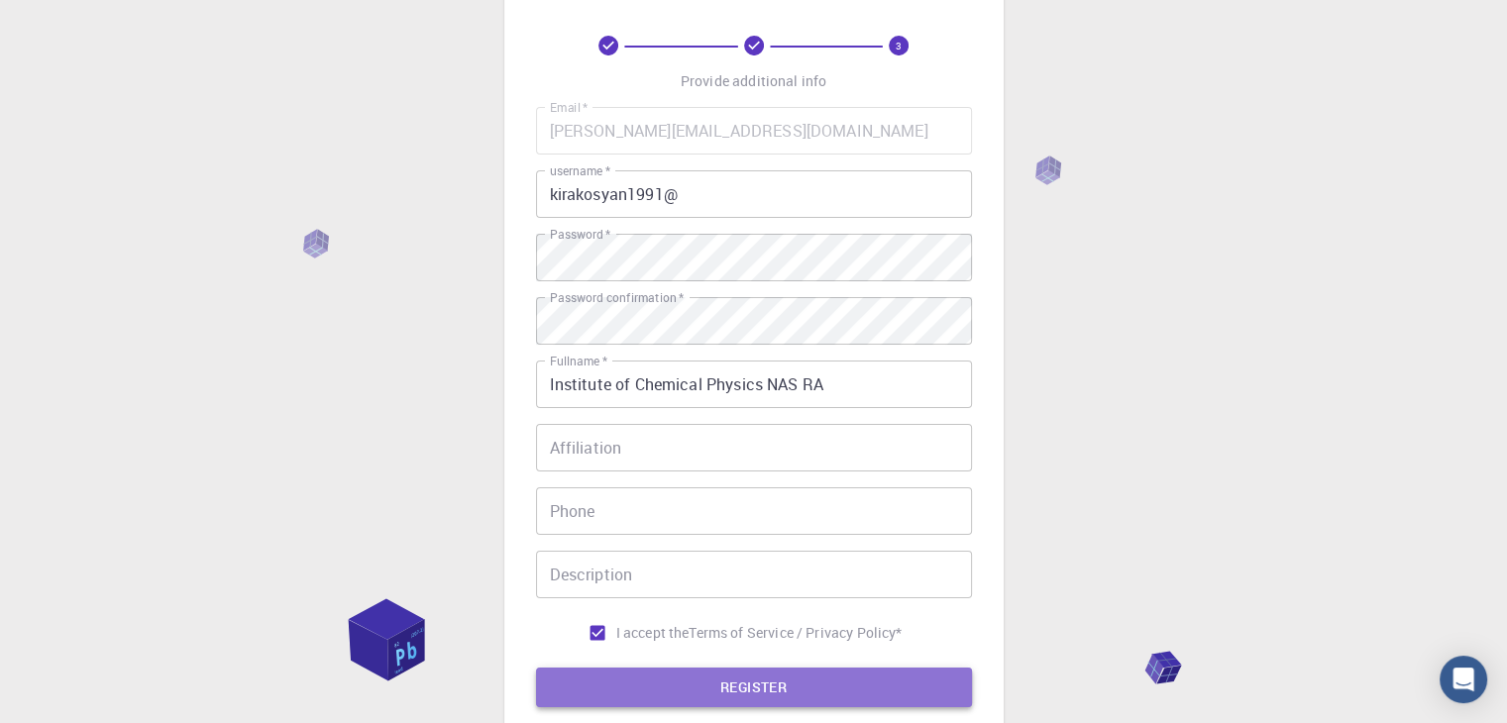
click at [587, 698] on button "REGISTER" at bounding box center [754, 688] width 436 height 40
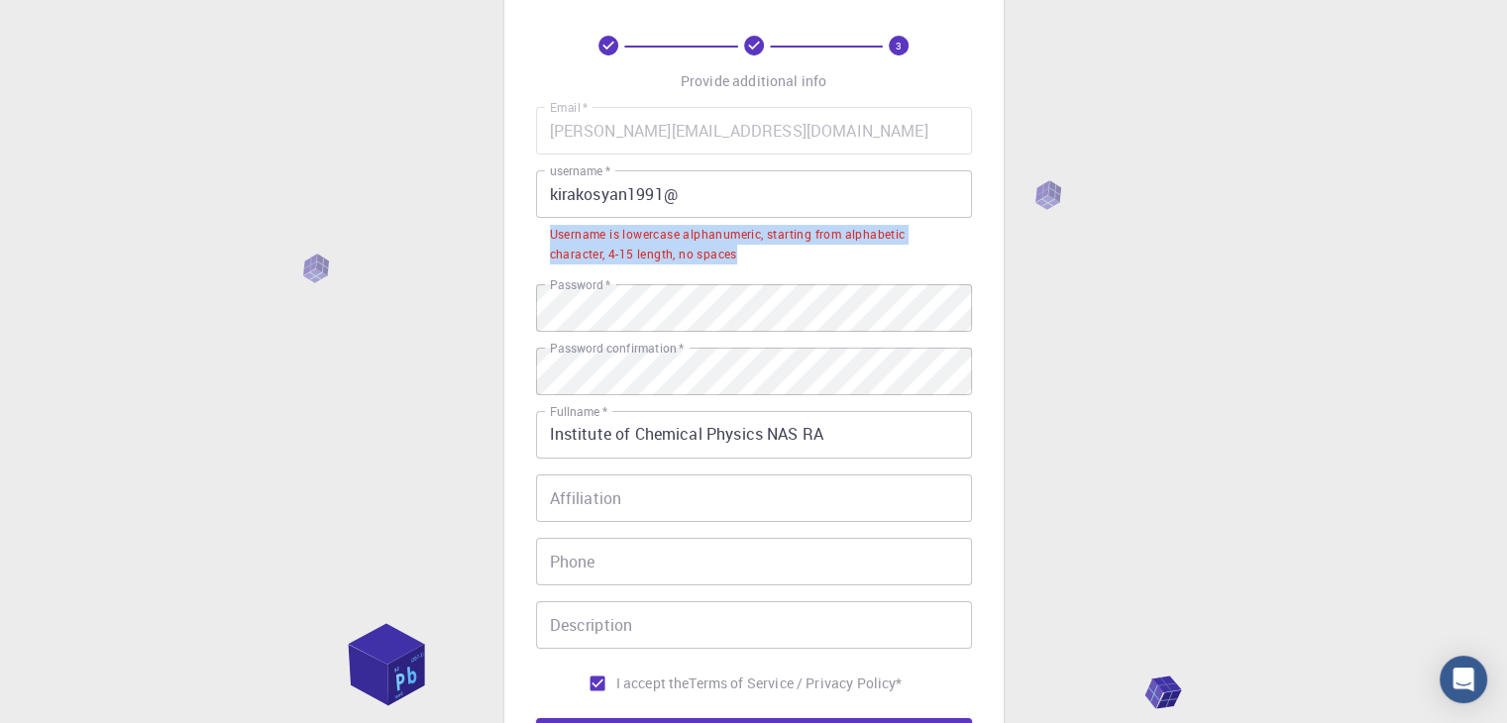
drag, startPoint x: 543, startPoint y: 239, endPoint x: 759, endPoint y: 255, distance: 216.6
click at [759, 255] on li "Username is lowercase alphanumeric, starting from alphabetic character, 4-15 le…" at bounding box center [754, 243] width 436 height 51
copy div "Username is lowercase alphanumeric, starting from alphabetic character, 4-15 le…"
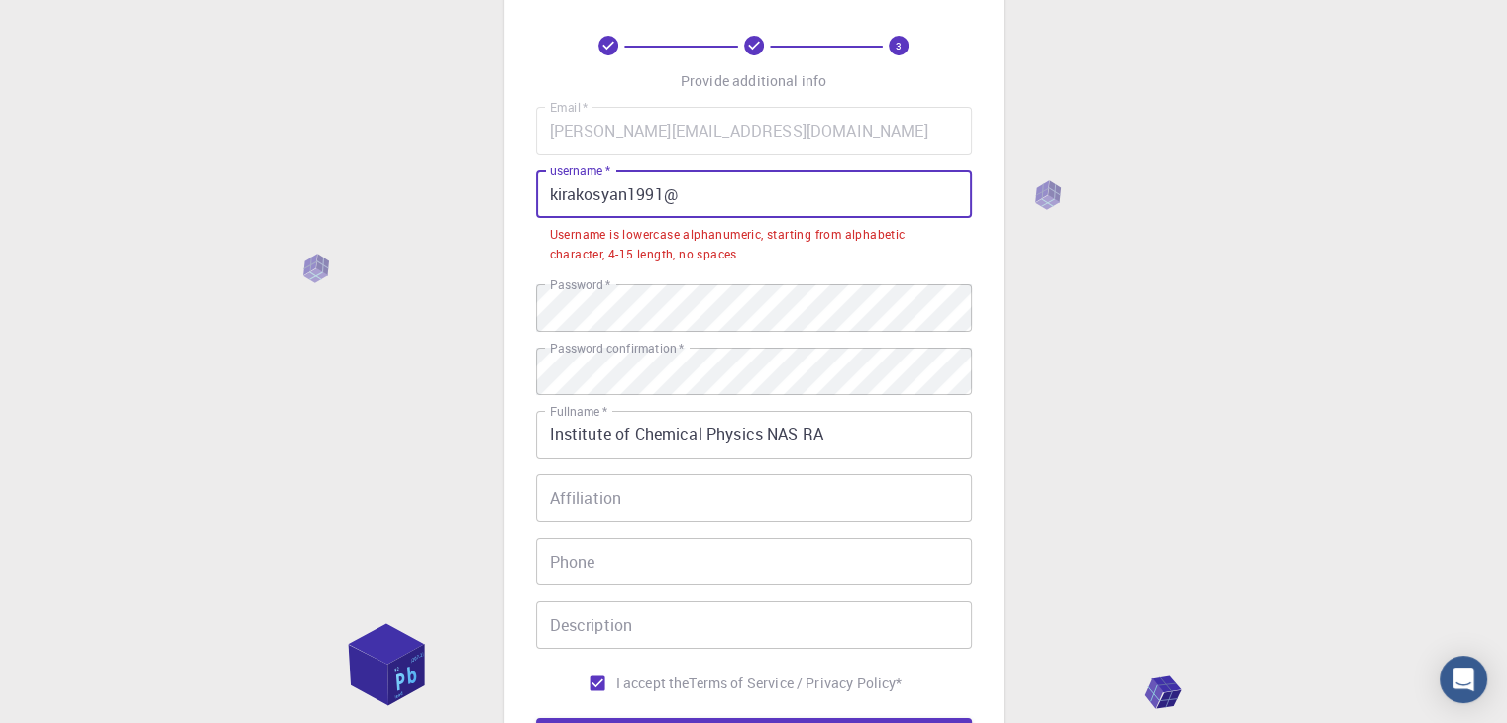
click at [702, 208] on input "kirakosyan1991@" at bounding box center [754, 194] width 436 height 48
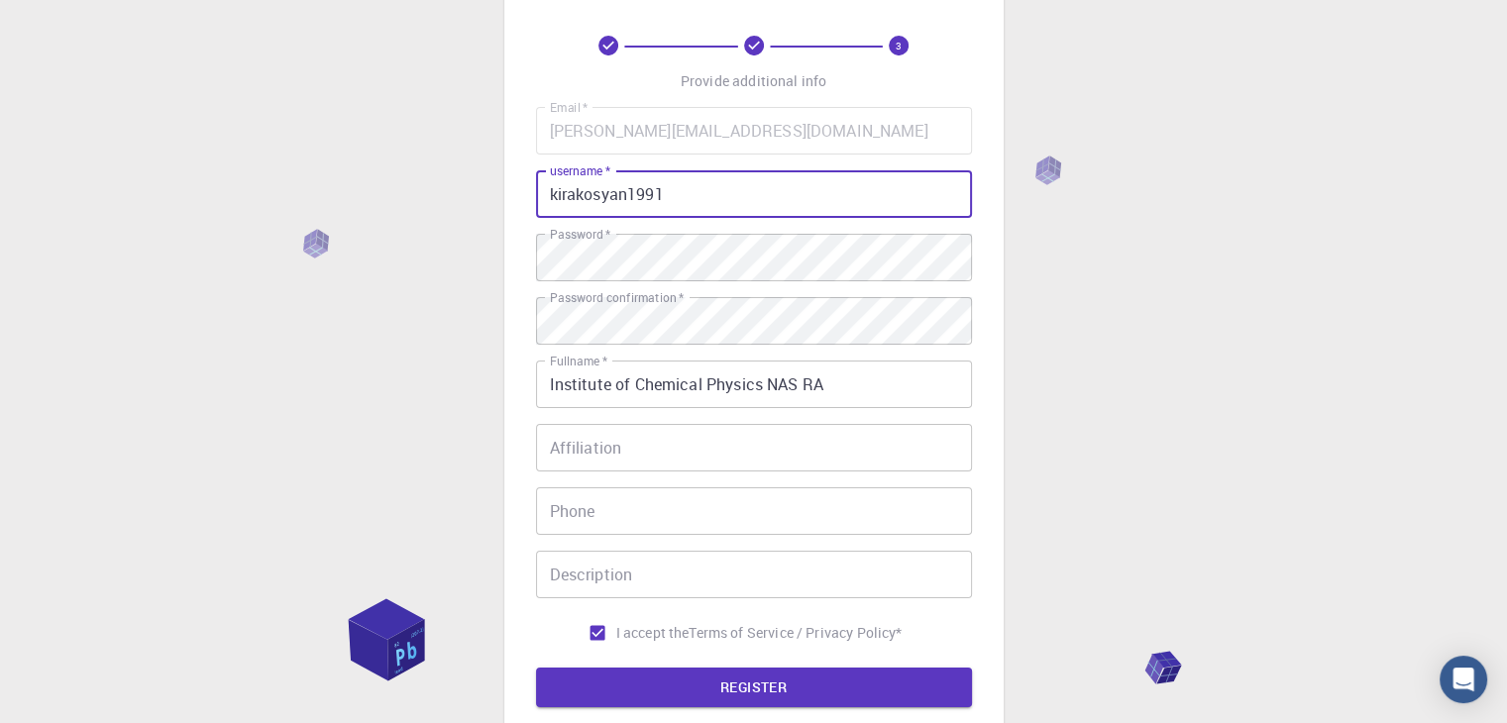
type input "kirakosyan1991"
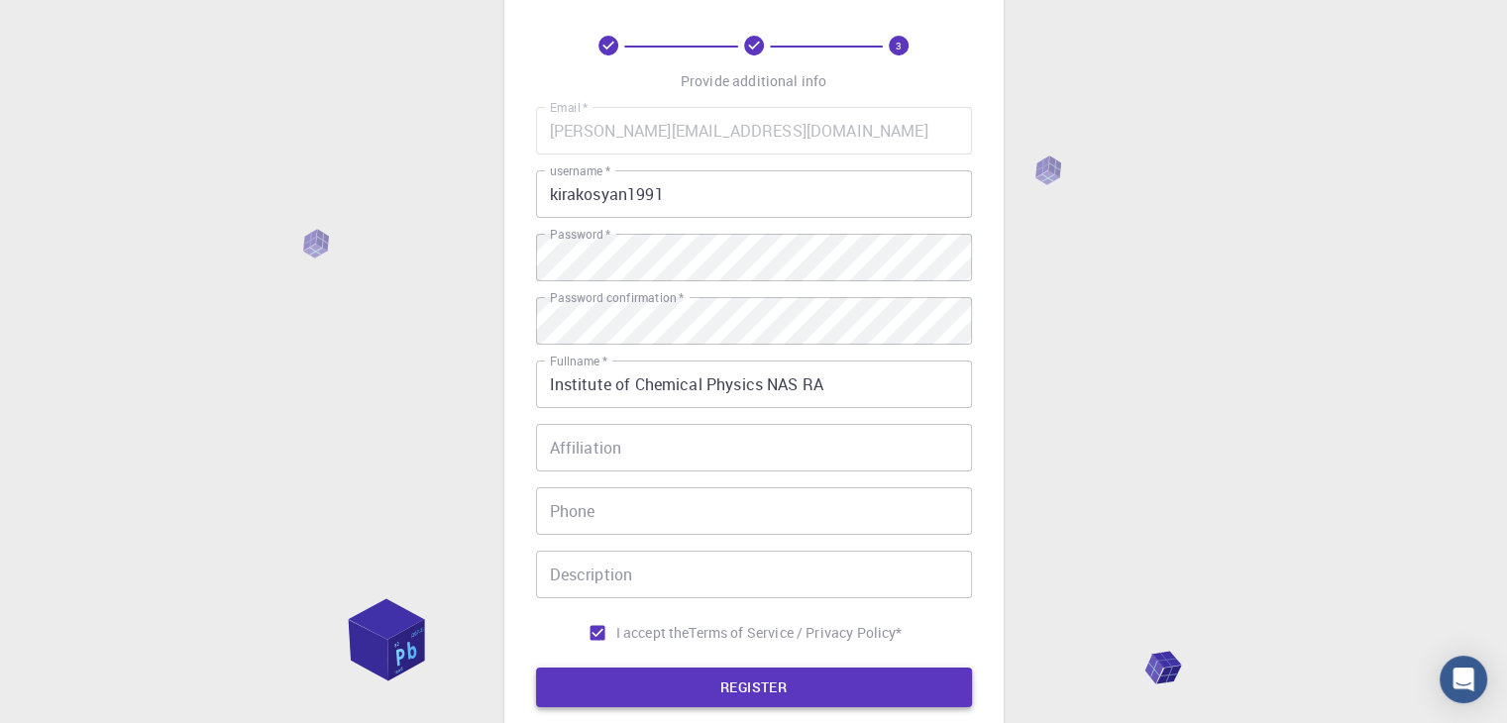
drag, startPoint x: 682, startPoint y: 707, endPoint x: 685, endPoint y: 681, distance: 26.9
click at [685, 681] on div "3 Provide additional info Email   * [PERSON_NAME][EMAIL_ADDRESS][DOMAIN_NAME] E…" at bounding box center [754, 399] width 436 height 727
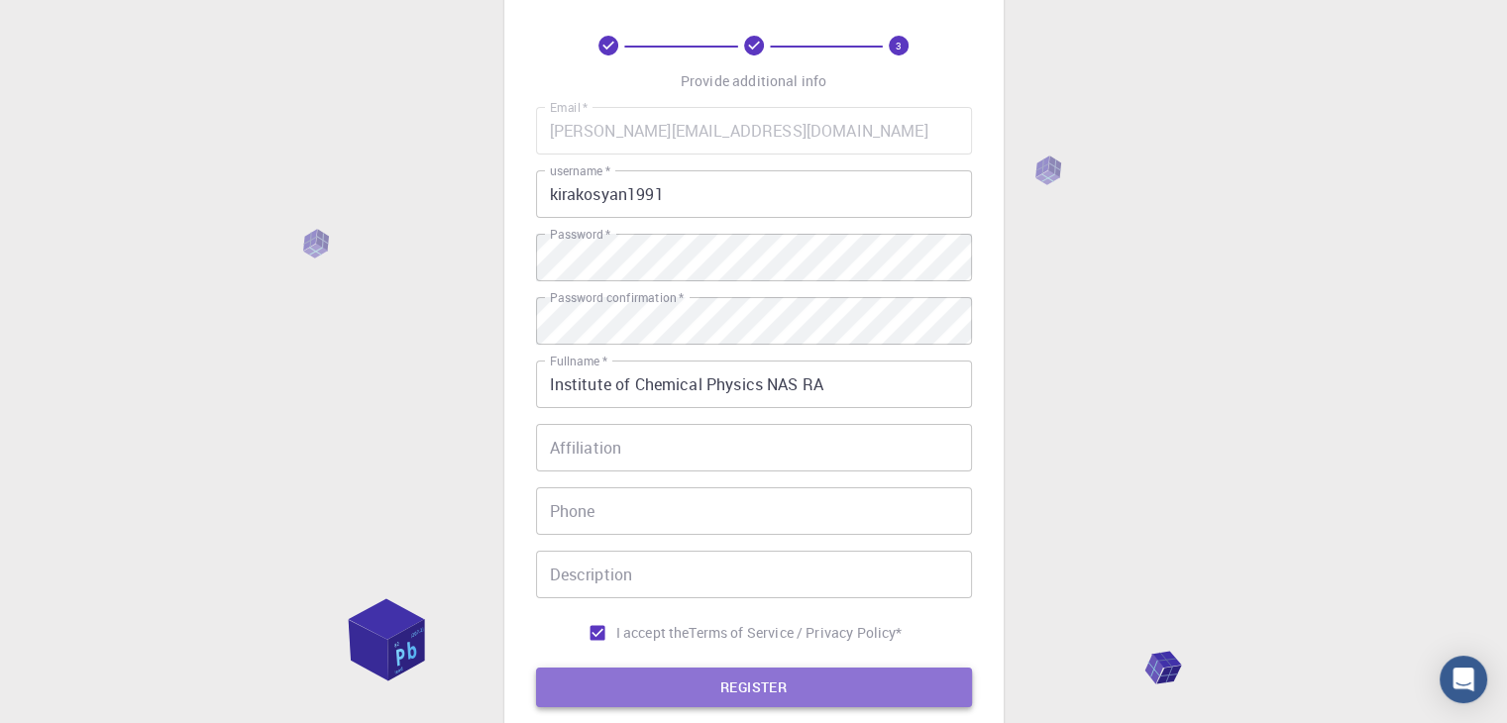
click at [685, 681] on button "REGISTER" at bounding box center [754, 688] width 436 height 40
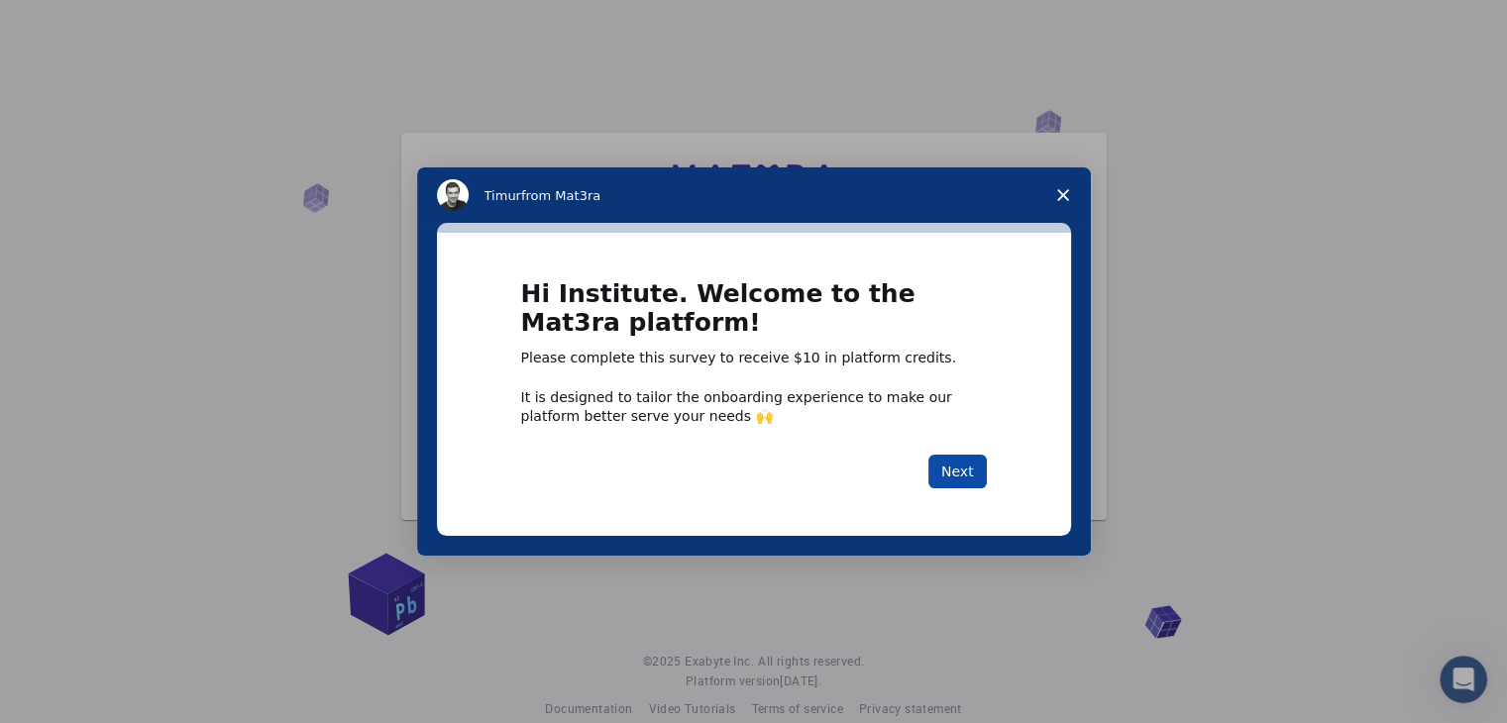
click at [972, 460] on button "Next" at bounding box center [957, 472] width 58 height 34
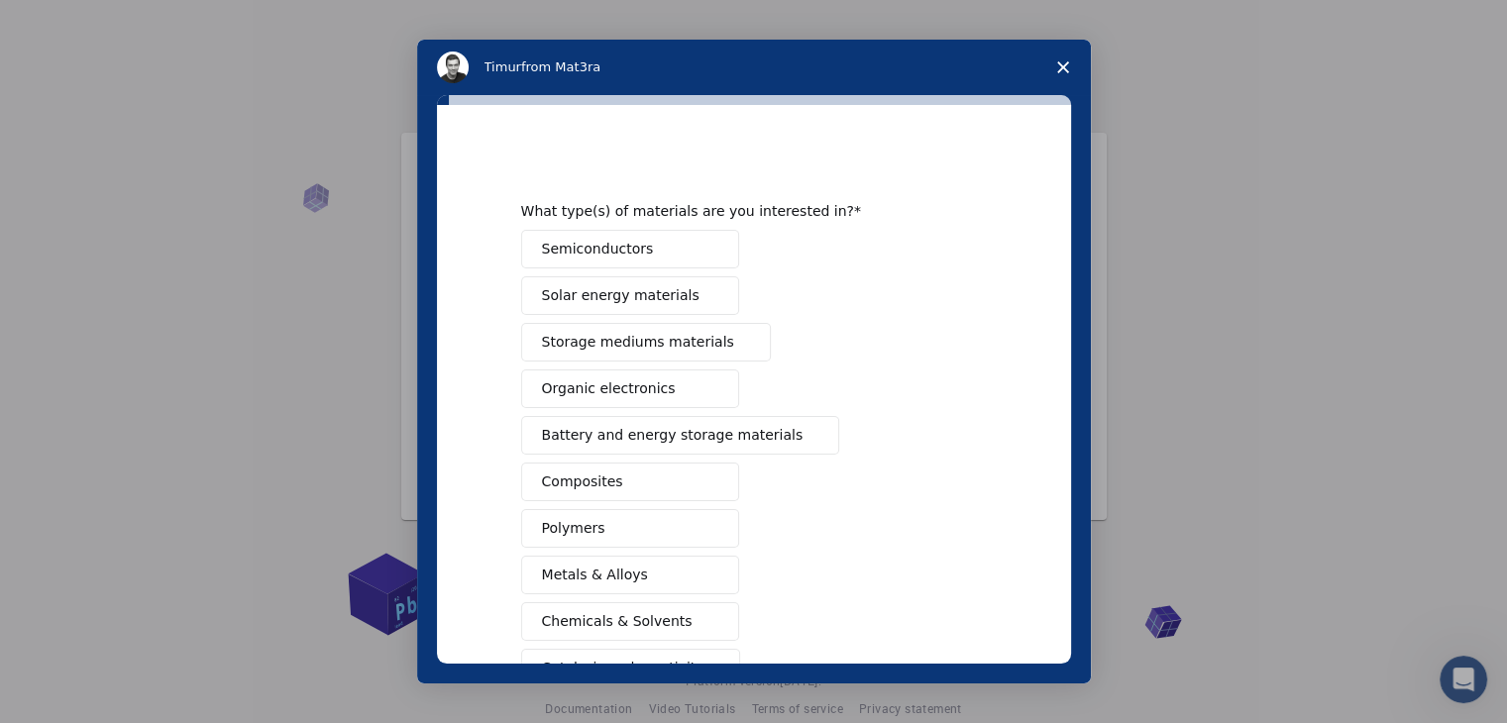
scroll to position [228, 0]
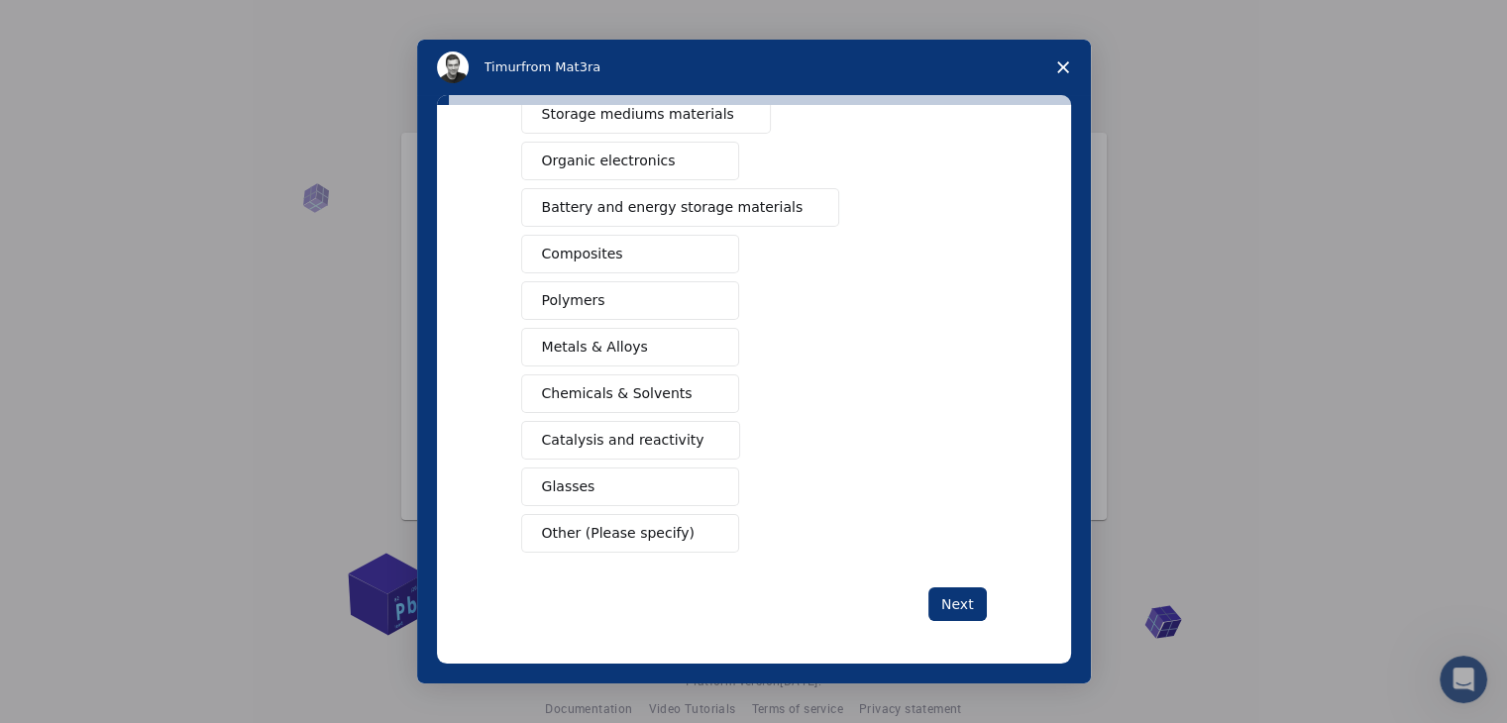
click at [600, 543] on button "Other (Please specify)" at bounding box center [630, 533] width 218 height 39
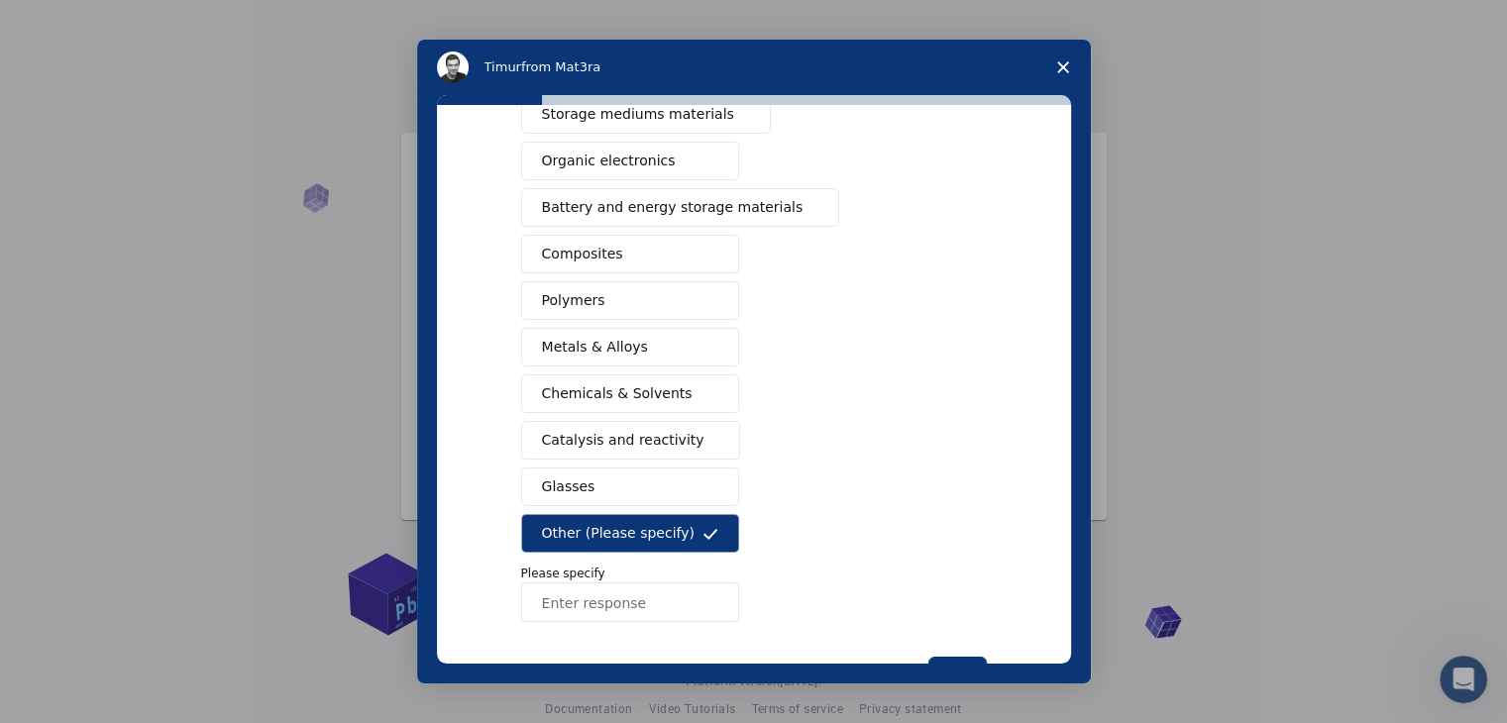
click at [638, 583] on input "Enter response" at bounding box center [630, 603] width 218 height 40
type input "high entropy oxide"
click at [963, 657] on button "Next" at bounding box center [957, 674] width 58 height 34
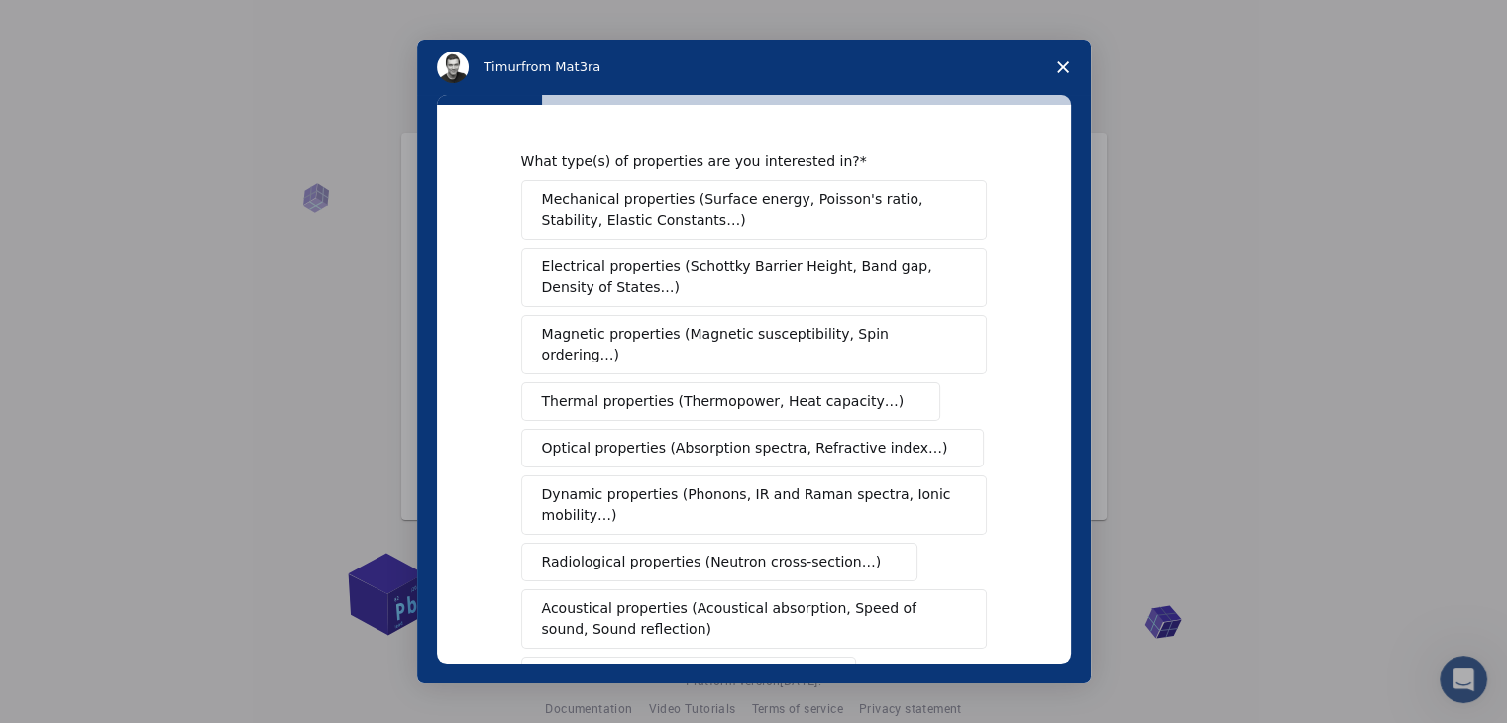
click at [894, 326] on span "Magnetic properties (Magnetic susceptibility, Spin ordering…)" at bounding box center [746, 345] width 409 height 42
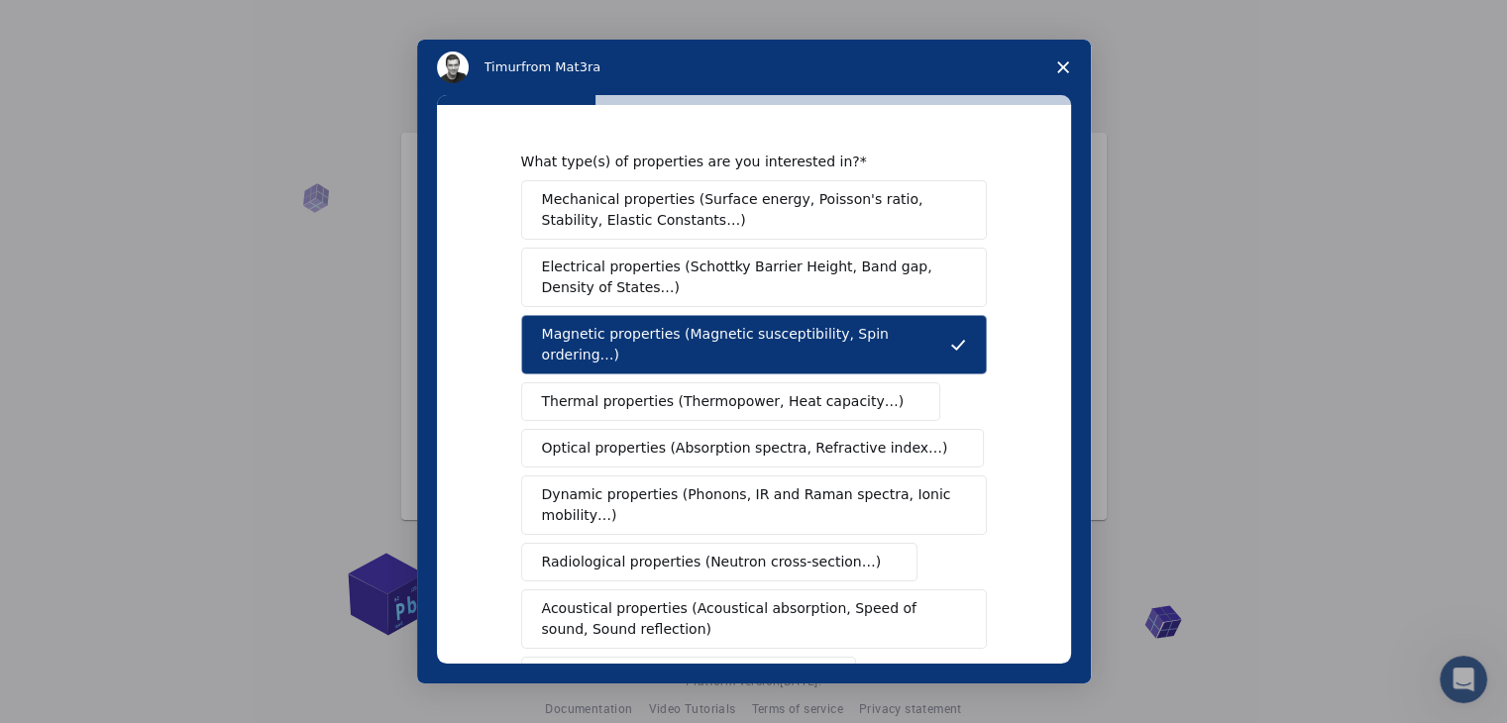
click at [547, 391] on span "Thermal properties (Thermopower, Heat capacity…)" at bounding box center [723, 401] width 363 height 21
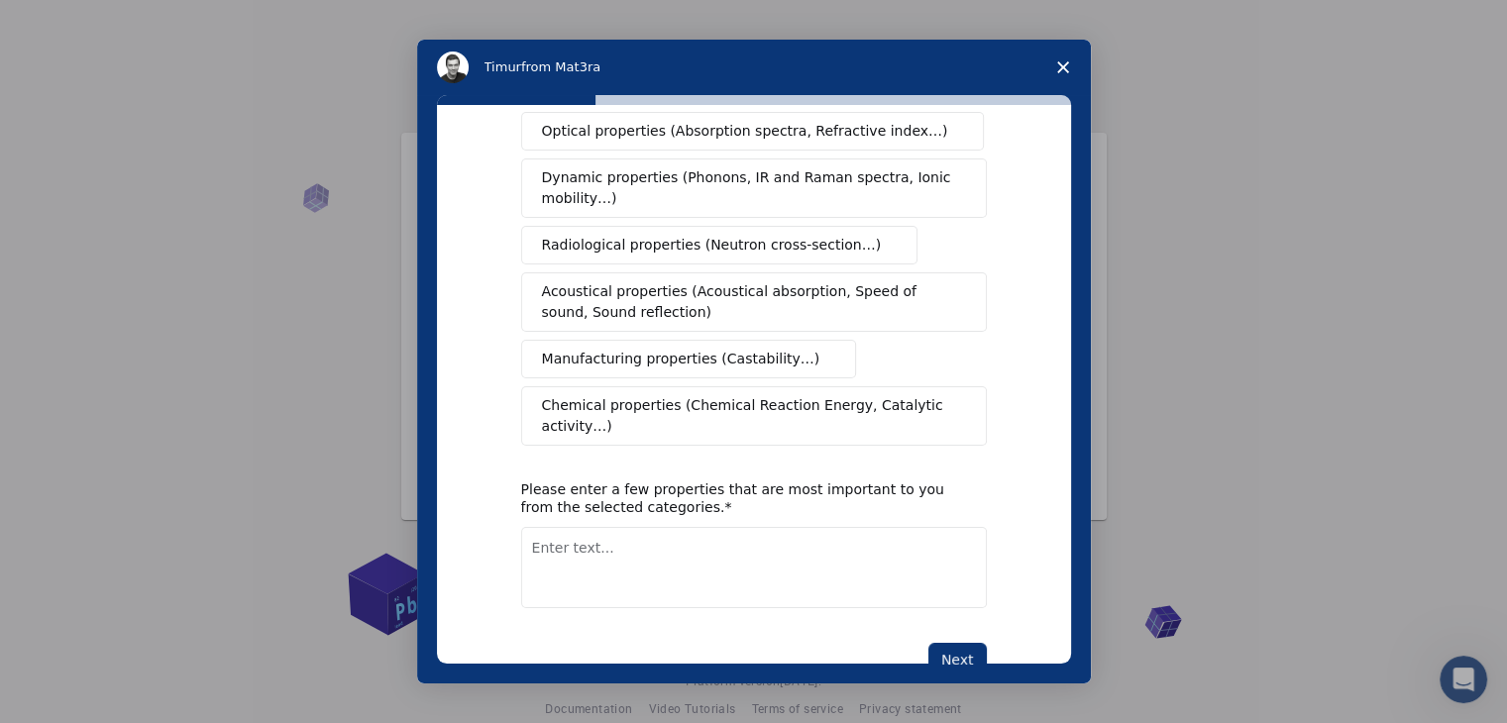
scroll to position [331, 0]
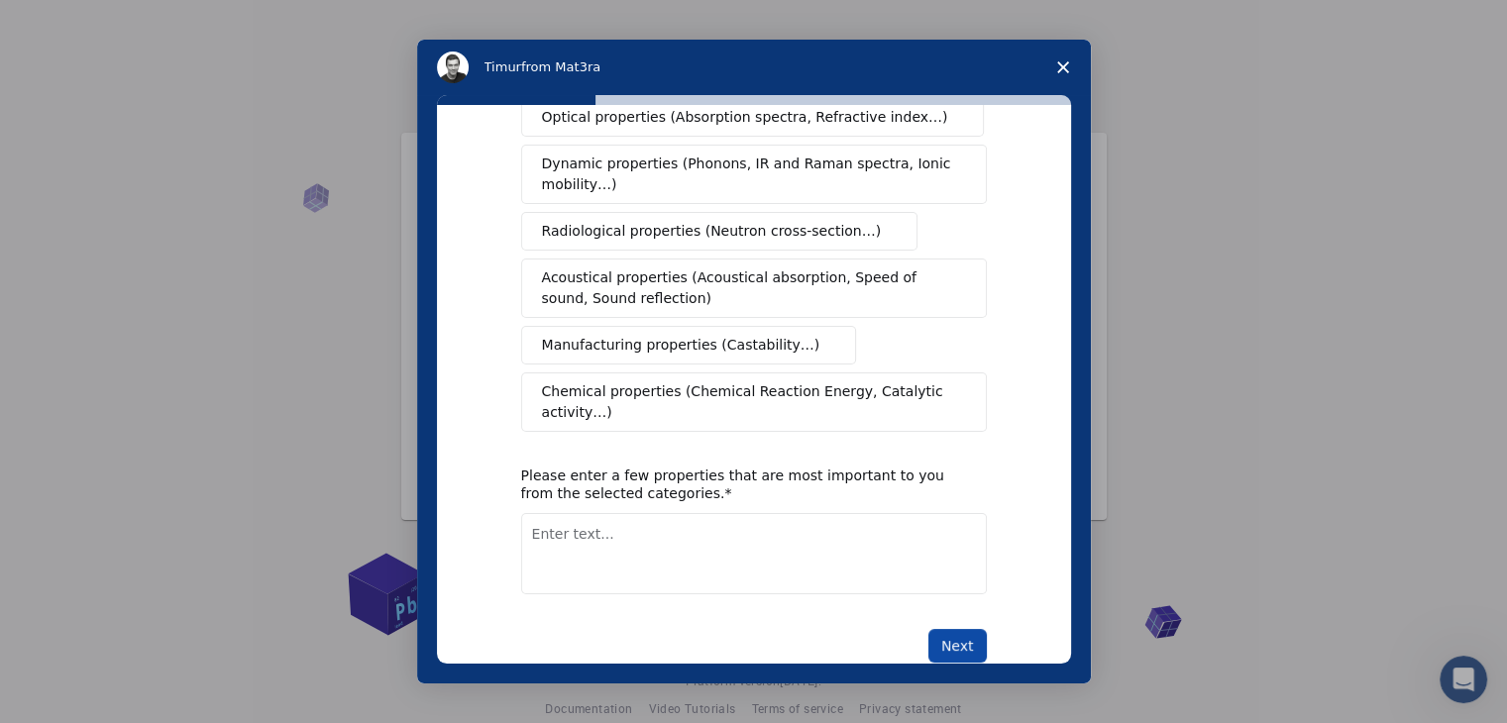
click at [958, 629] on button "Next" at bounding box center [957, 646] width 58 height 34
click at [598, 523] on textarea "Enter text..." at bounding box center [754, 553] width 466 height 81
click at [575, 467] on div "Please enter a few properties that are most important to you from the selected …" at bounding box center [739, 485] width 436 height 36
click at [614, 513] on textarea "Enter text..." at bounding box center [754, 553] width 466 height 81
type textarea "only [PERSON_NAME] structure"
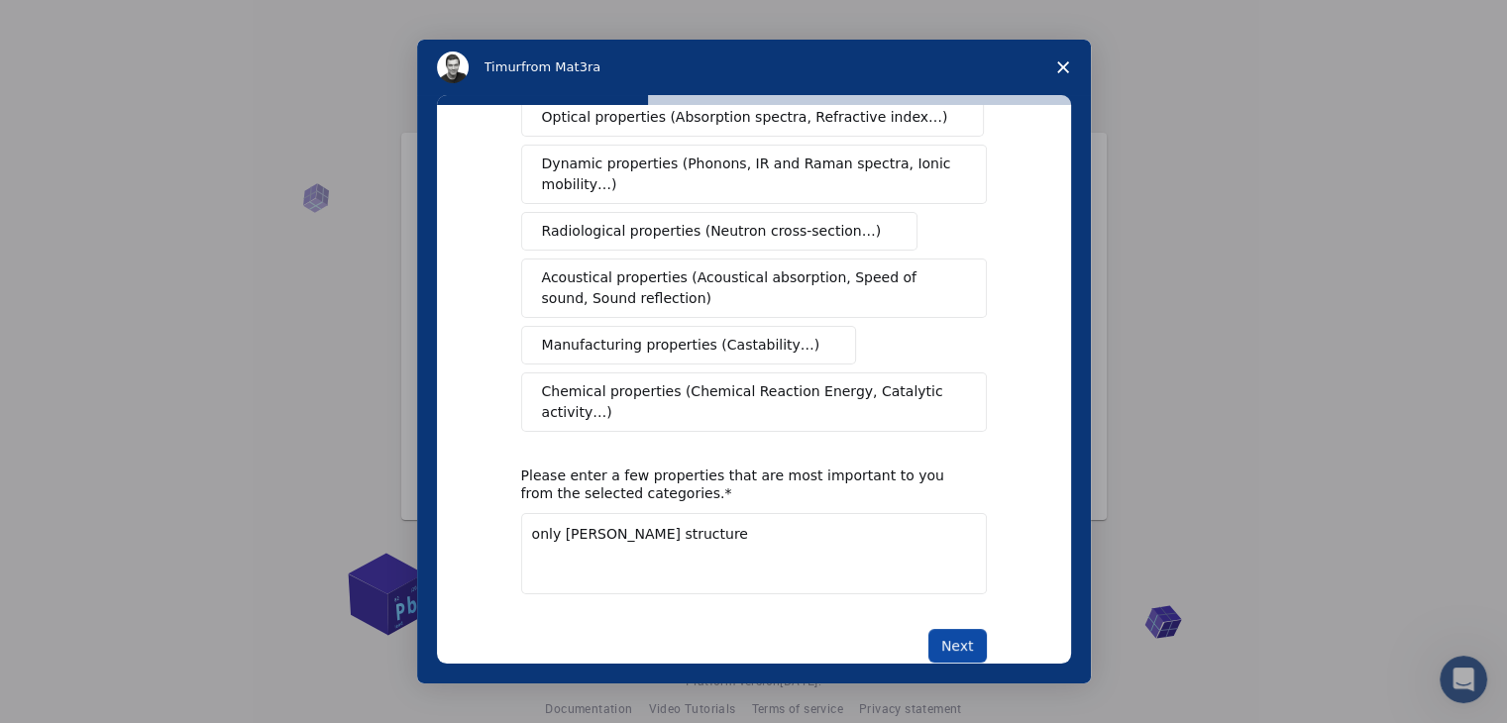
click at [946, 629] on button "Next" at bounding box center [957, 646] width 58 height 34
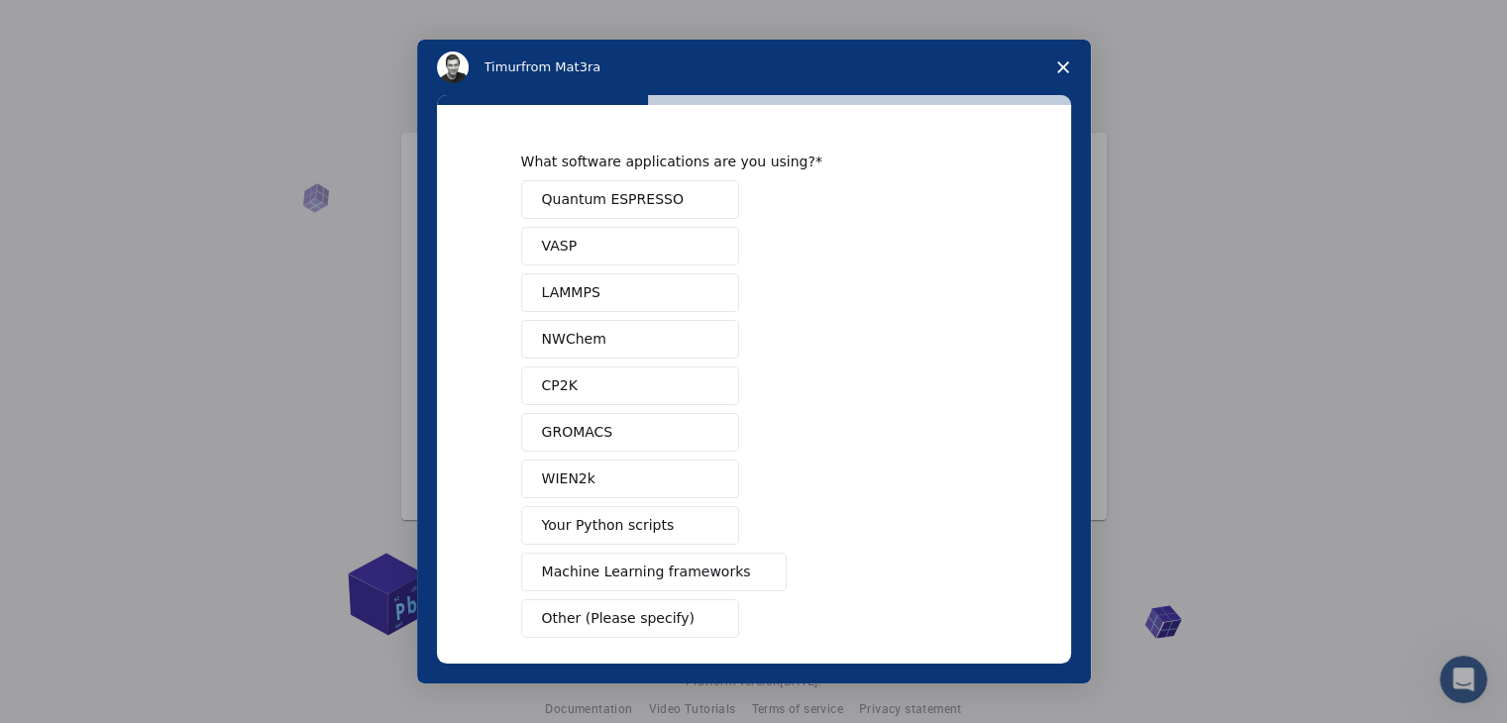
click at [643, 626] on button "Other (Please specify)" at bounding box center [630, 618] width 218 height 39
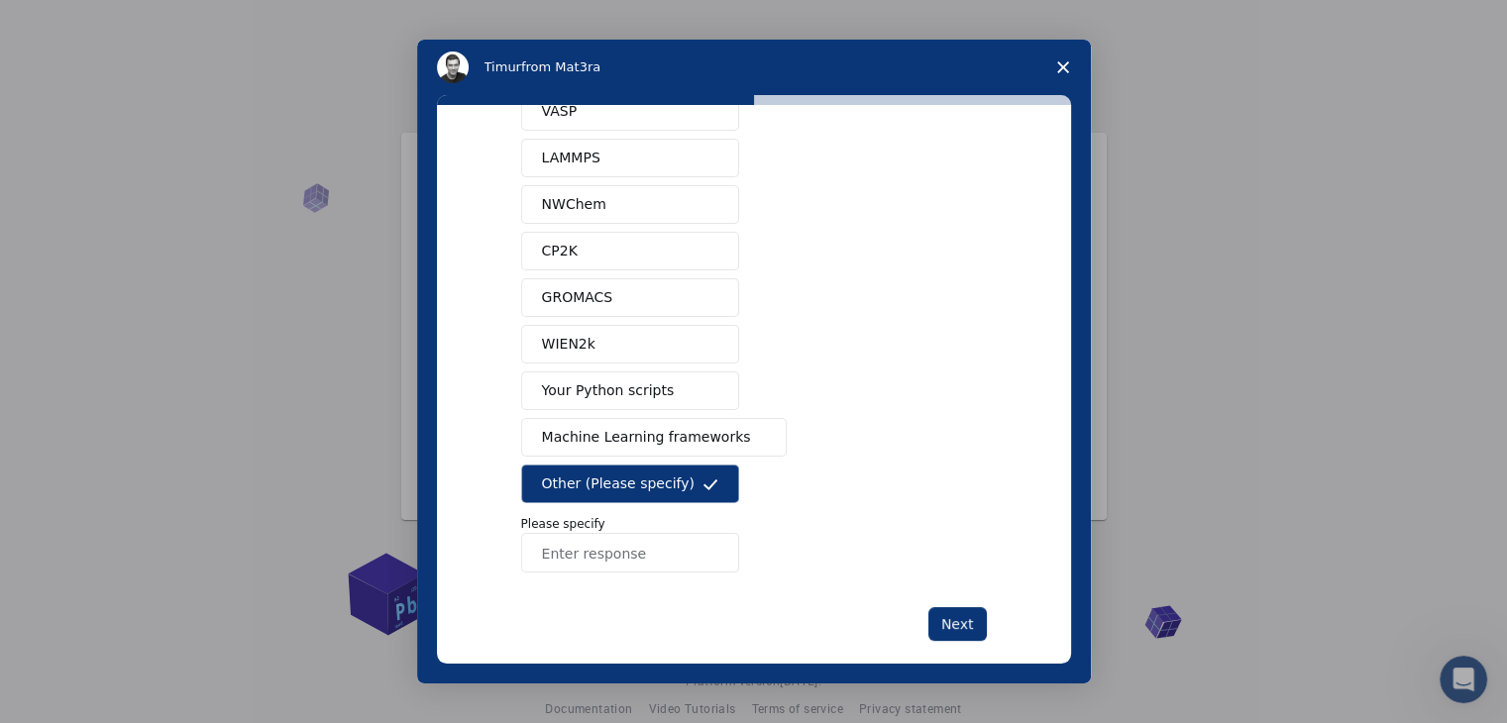
scroll to position [156, 0]
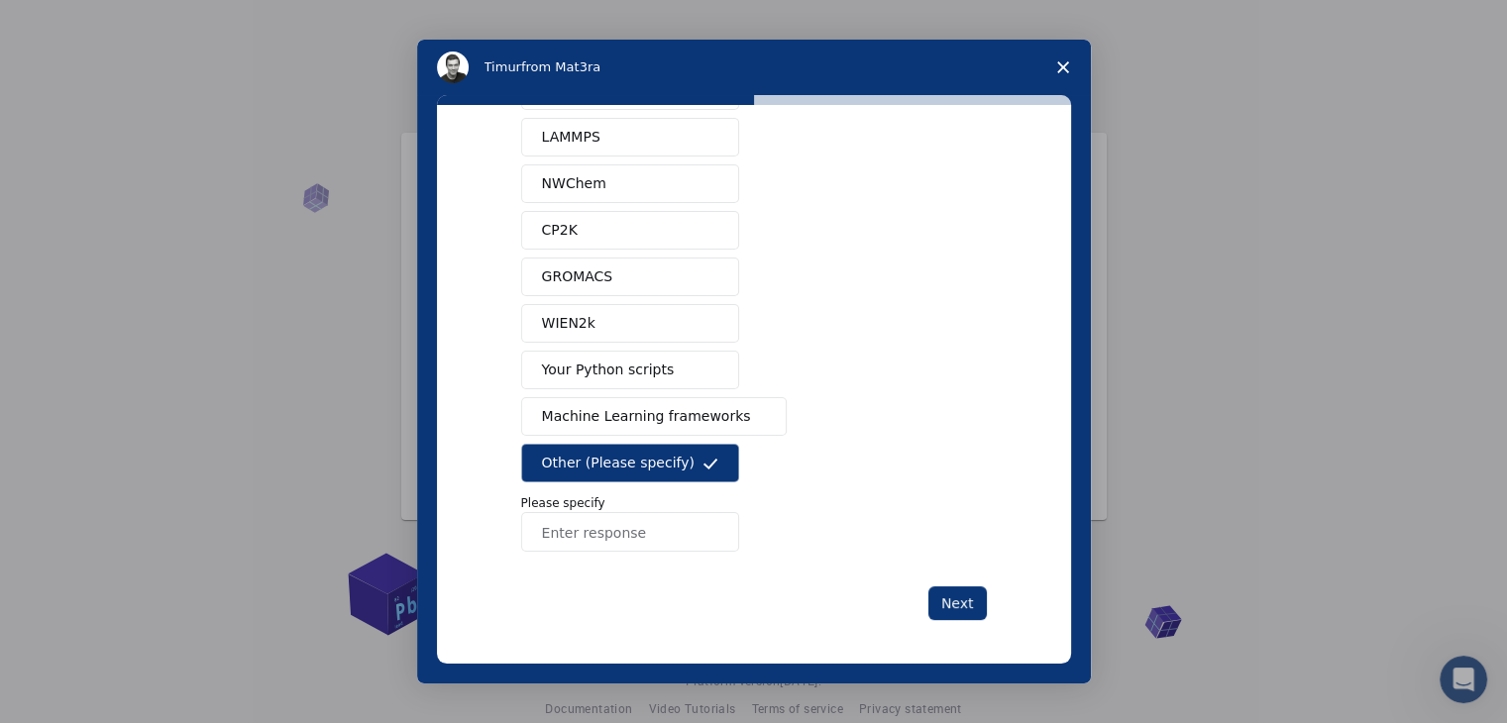
click at [629, 512] on input "Enter response" at bounding box center [630, 532] width 218 height 40
type input "no"
click at [950, 580] on div "What software applications are you using? Quantum ESPRESSO VASP LAMMPS NWChem C…" at bounding box center [754, 308] width 466 height 623
click at [946, 592] on button "Next" at bounding box center [957, 604] width 58 height 34
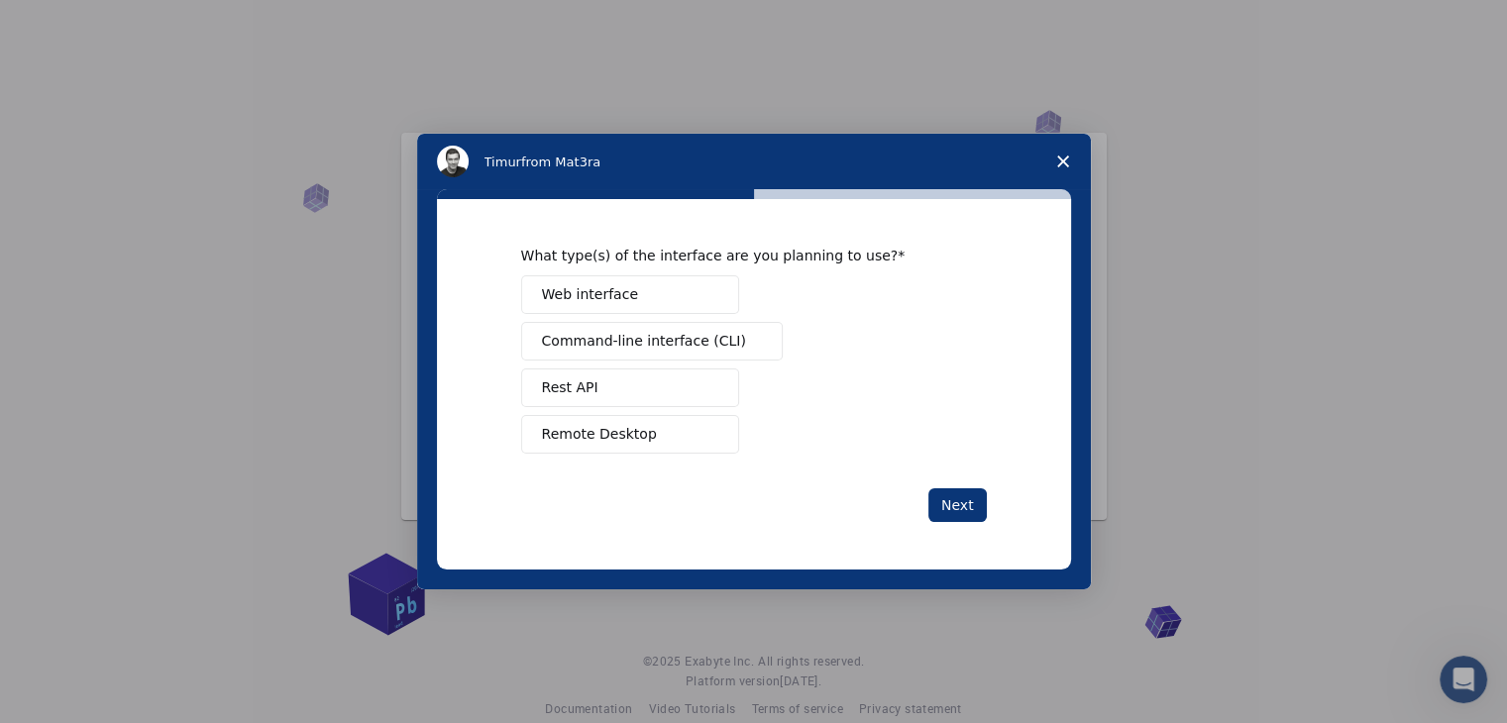
click at [595, 282] on button "Web interface" at bounding box center [630, 294] width 218 height 39
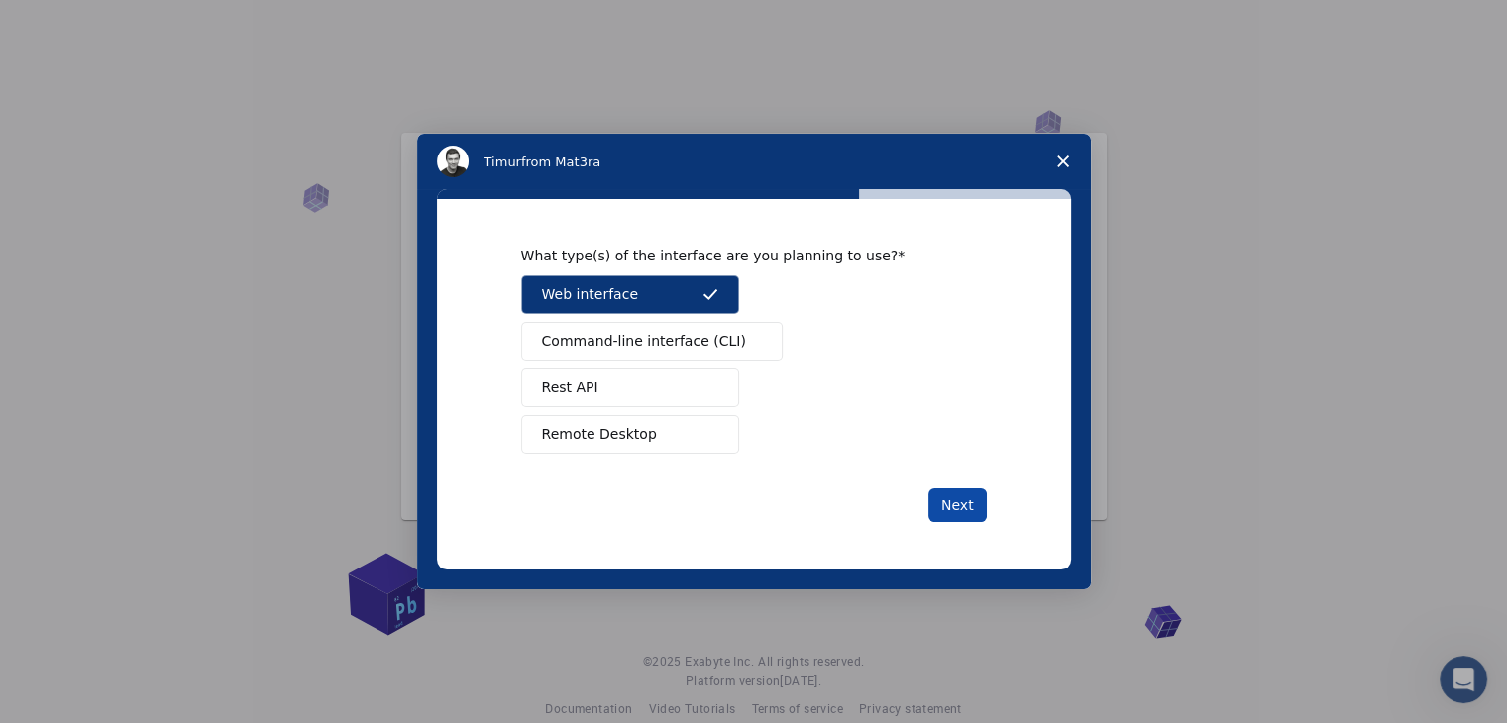
click at [947, 497] on button "Next" at bounding box center [957, 506] width 58 height 34
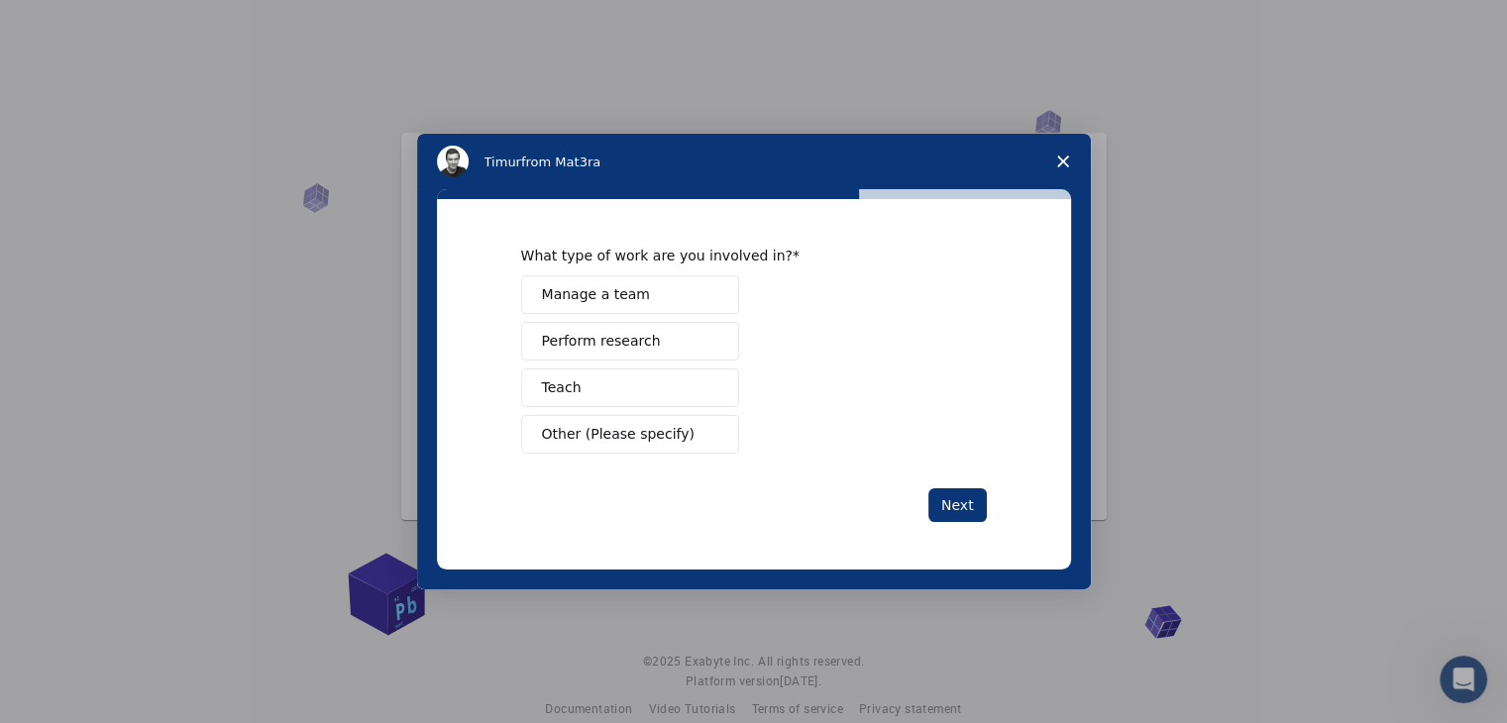
click at [579, 300] on span "Manage a team" at bounding box center [596, 294] width 108 height 21
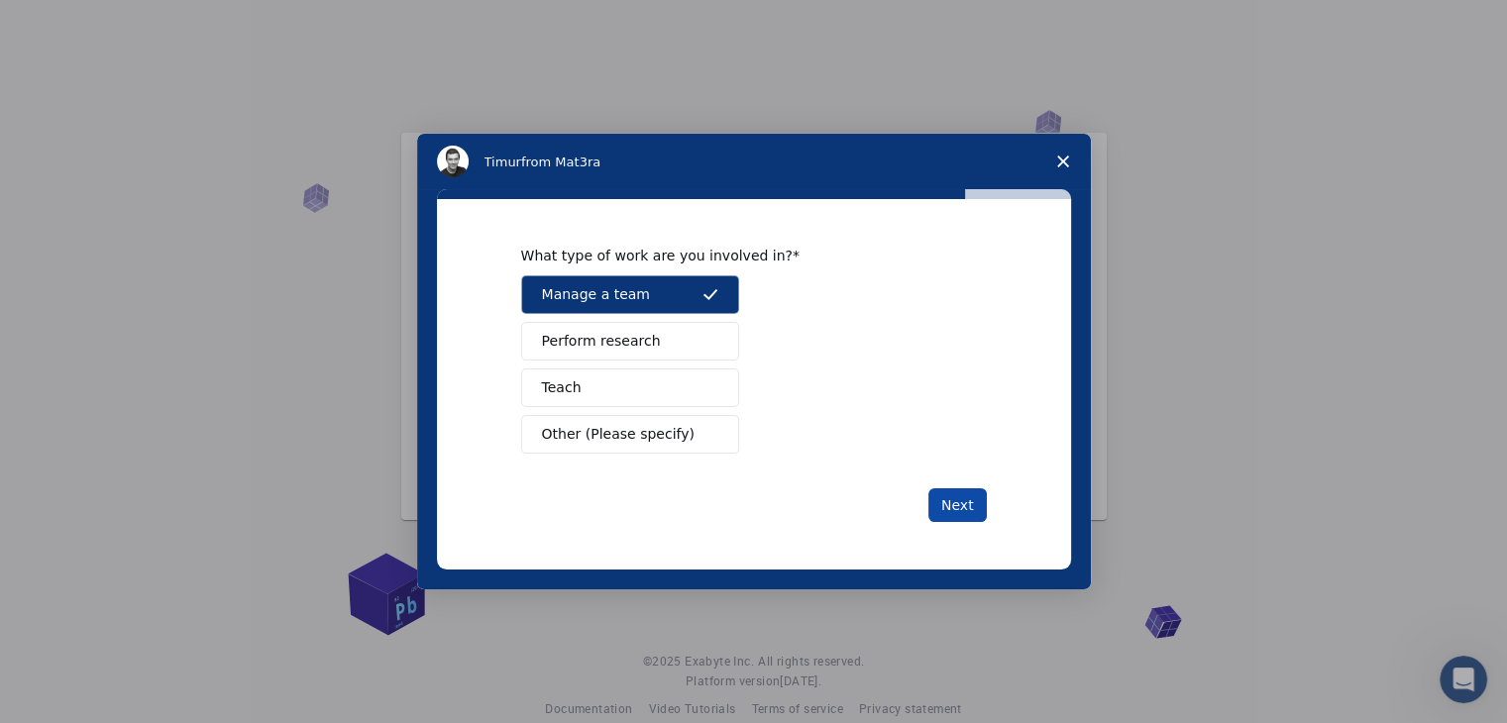
click at [959, 500] on button "Next" at bounding box center [957, 506] width 58 height 34
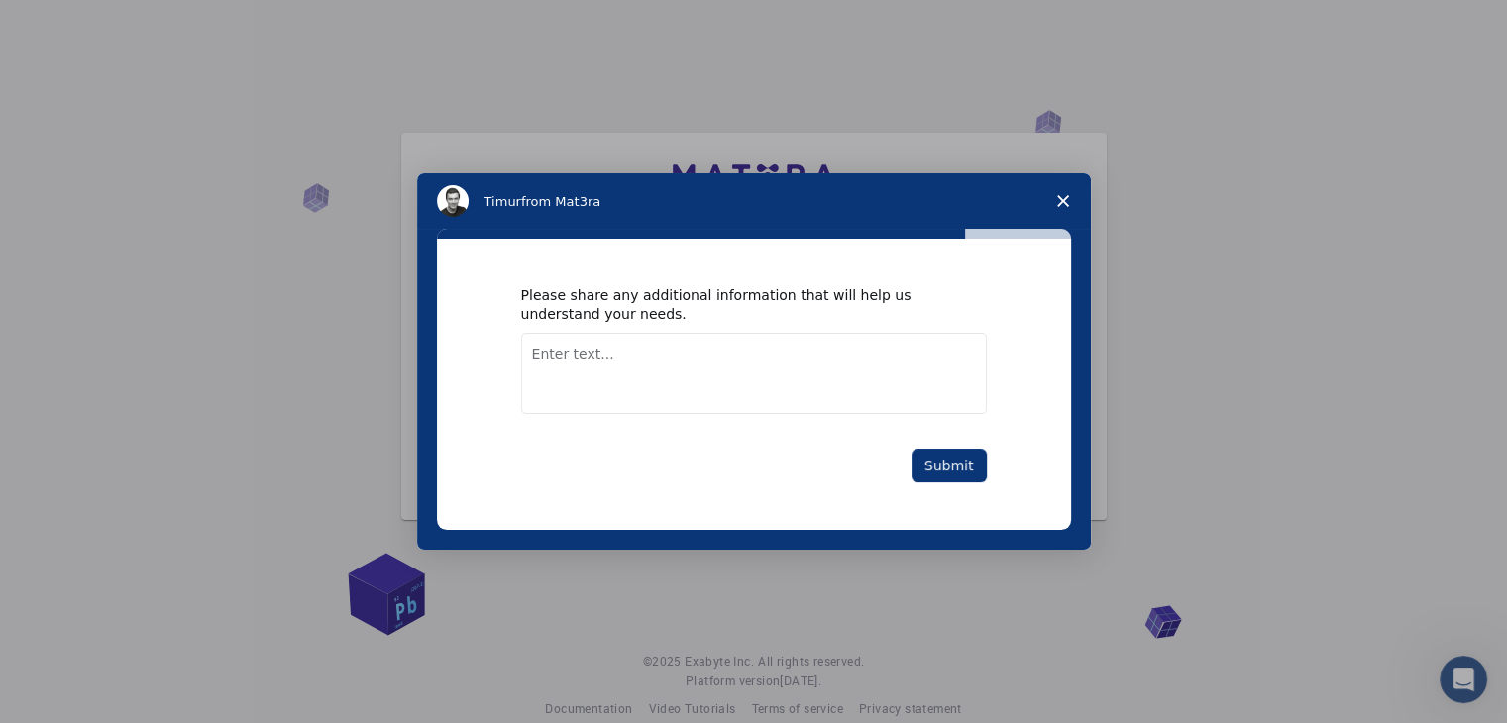
drag, startPoint x: 948, startPoint y: 462, endPoint x: 934, endPoint y: 490, distance: 31.9
click at [934, 490] on div "Please share any additional information that will help us understand your needs…" at bounding box center [754, 384] width 634 height 290
click at [721, 363] on textarea "Enter text..." at bounding box center [754, 373] width 466 height 81
type textarea "no"
click at [953, 468] on button "Submit" at bounding box center [949, 466] width 75 height 34
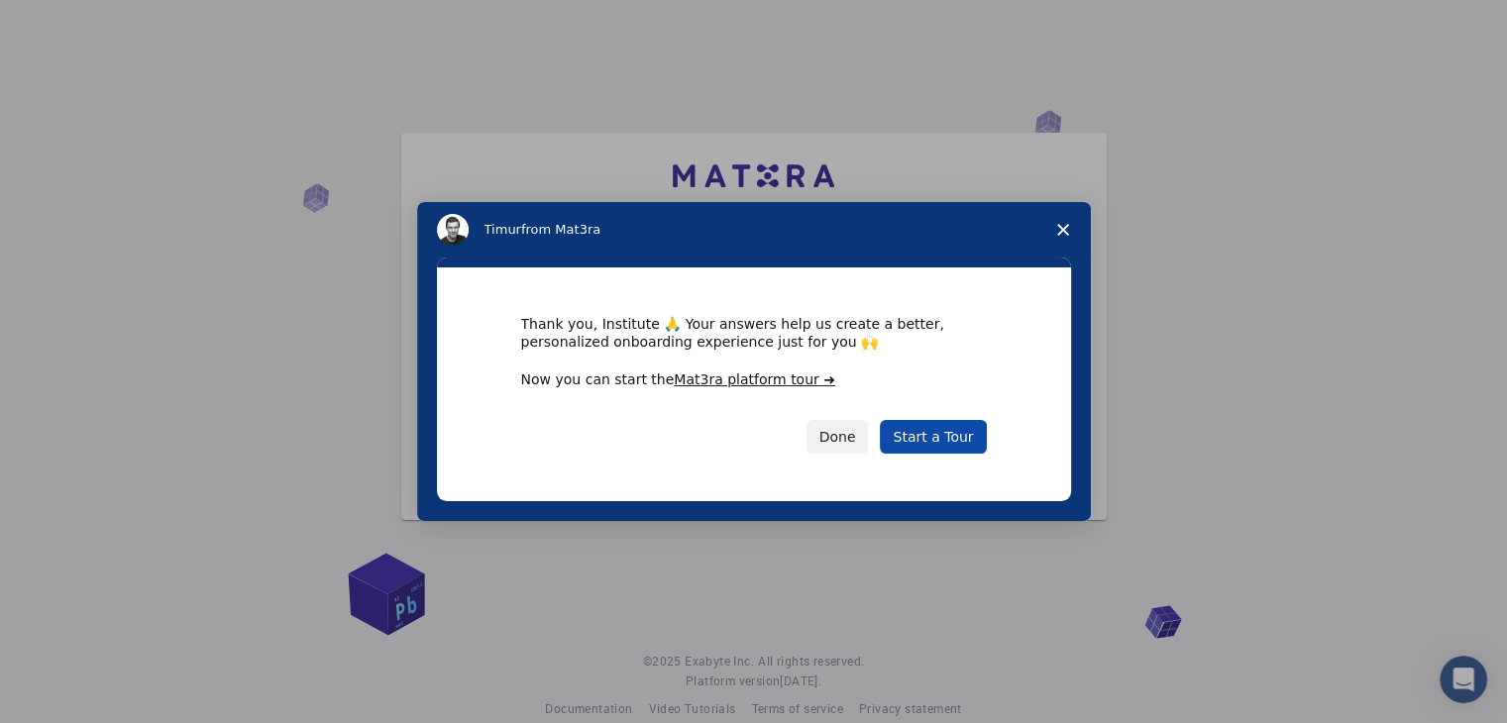
click at [936, 437] on link "Start a Tour" at bounding box center [933, 437] width 106 height 34
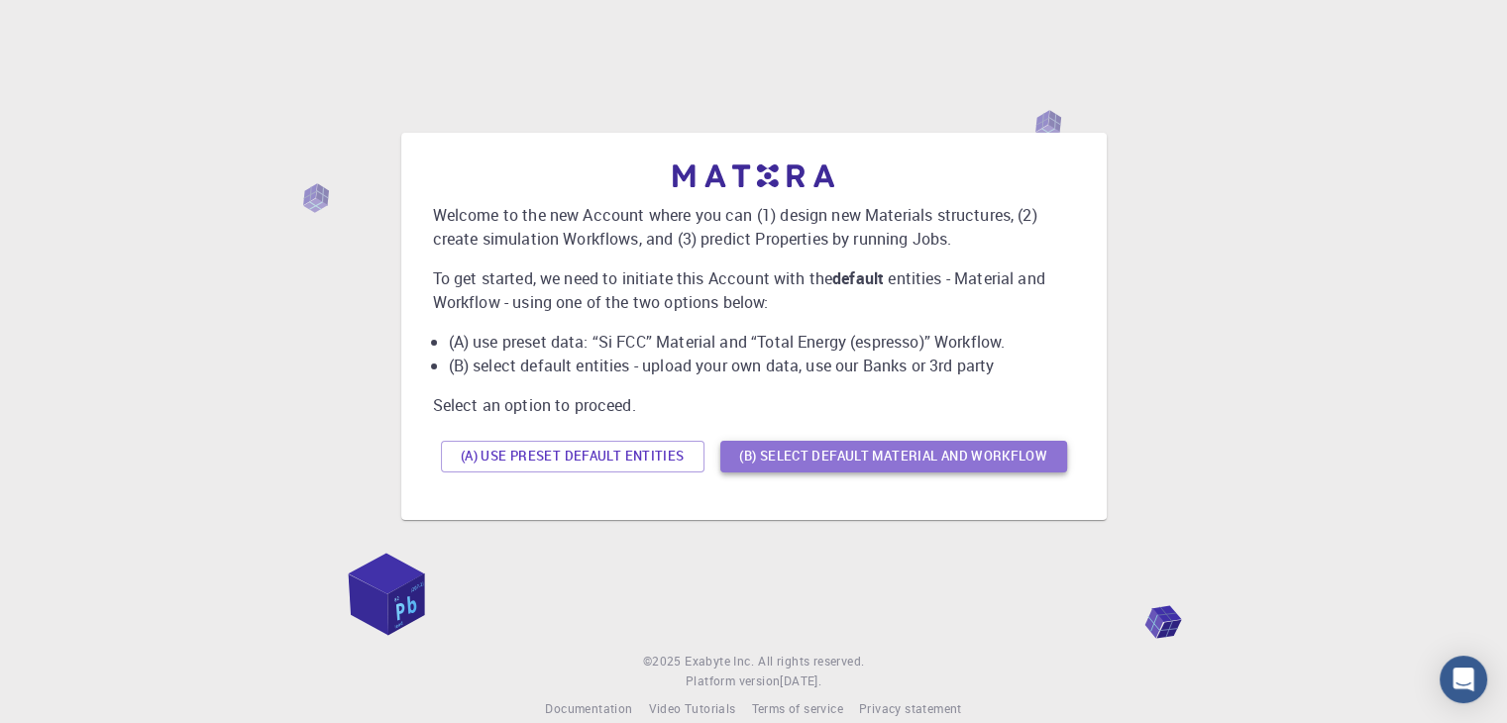
click at [759, 465] on button "(B) Select default material and workflow" at bounding box center [893, 457] width 347 height 32
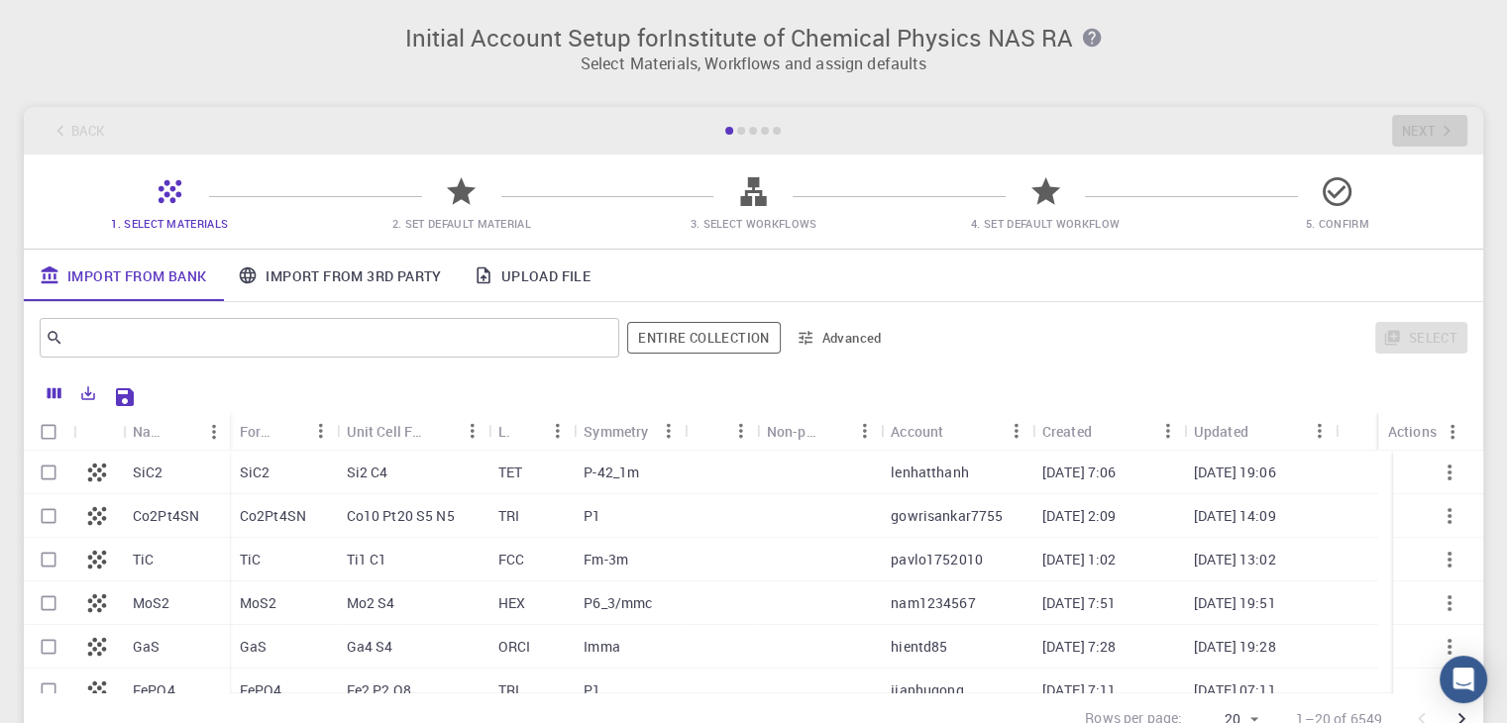
click at [255, 305] on div "​ Entire collection Advanced Select" at bounding box center [754, 337] width 1460 height 71
click at [373, 316] on div "​ Entire collection Advanced" at bounding box center [466, 338] width 852 height 48
click at [326, 328] on input "text" at bounding box center [321, 338] width 517 height 28
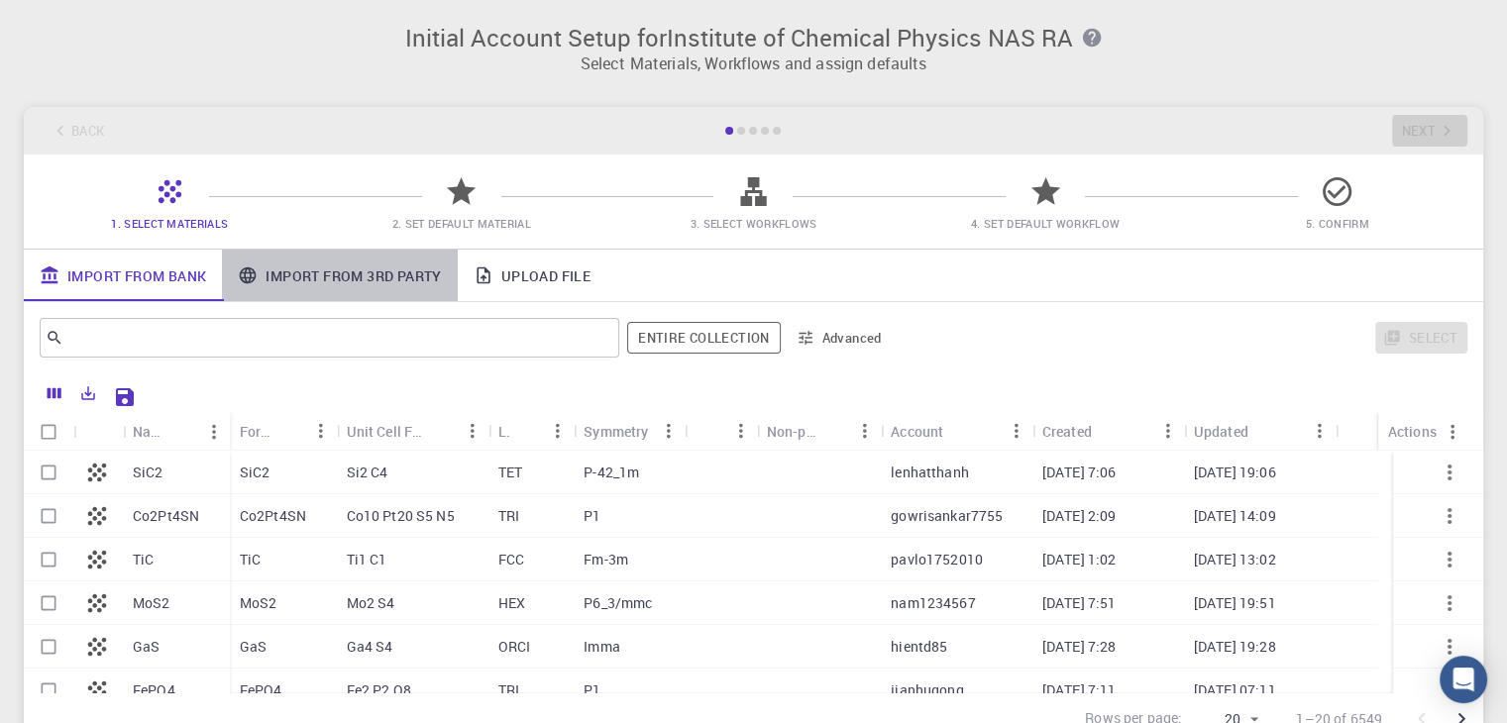
click at [354, 289] on link "Import From 3rd Party" at bounding box center [339, 276] width 235 height 52
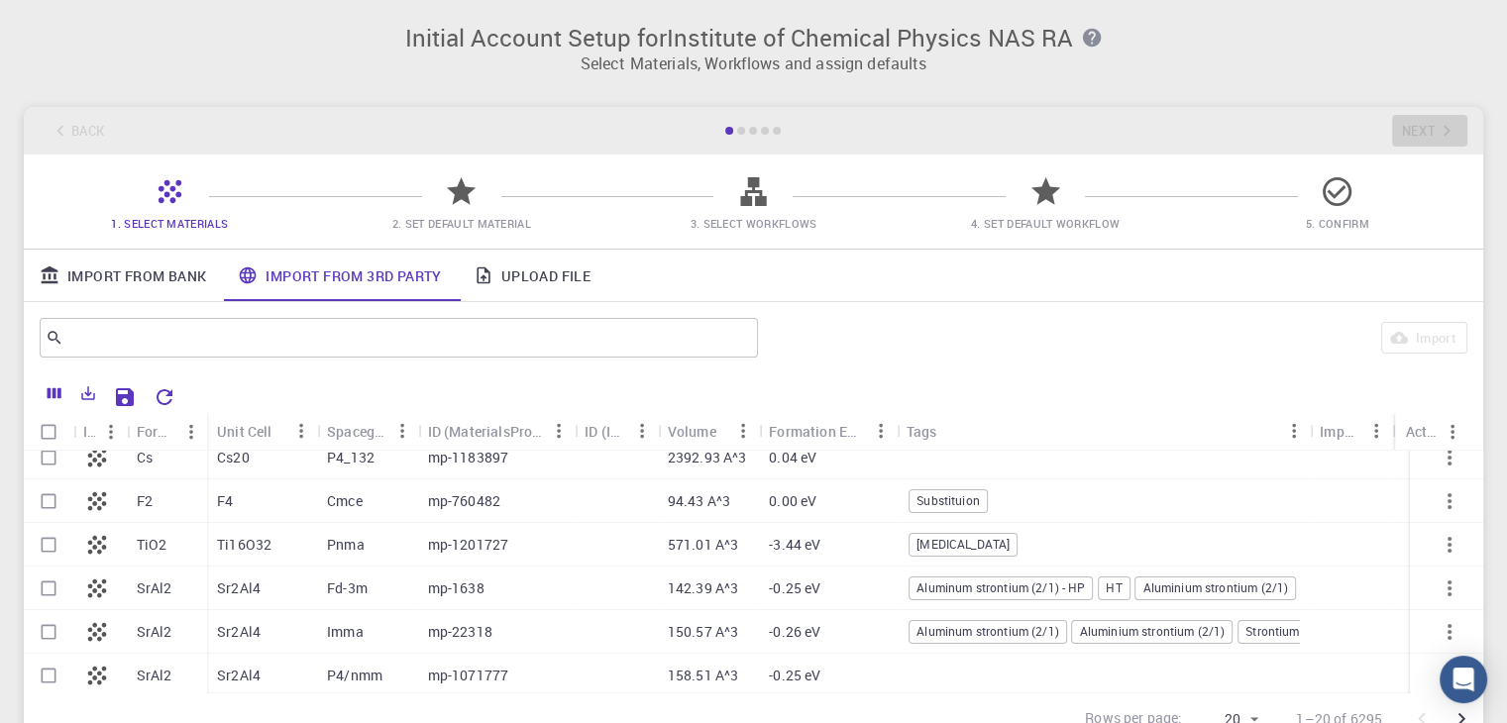
scroll to position [629, 0]
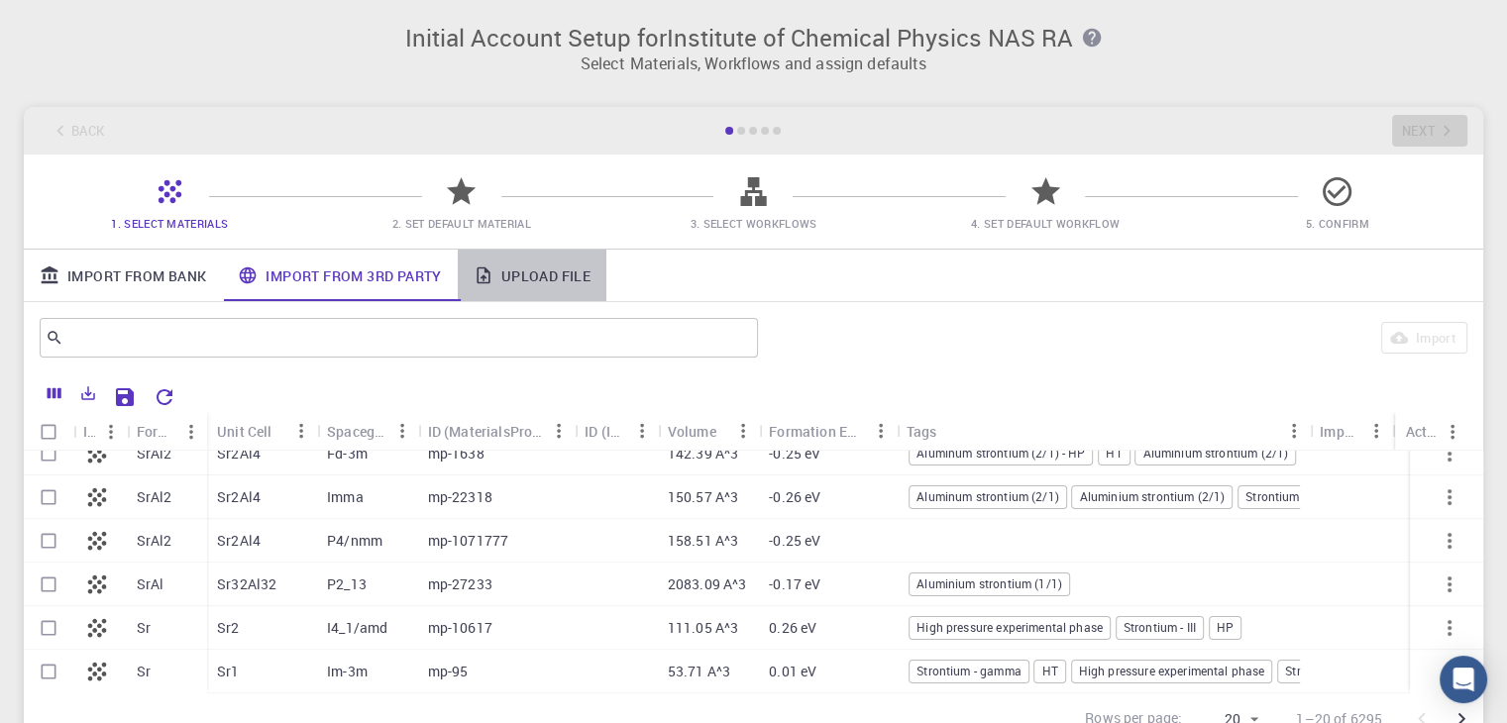
click at [556, 277] on link "Upload File" at bounding box center [532, 276] width 149 height 52
